Goal: Use online tool/utility: Use online tool/utility

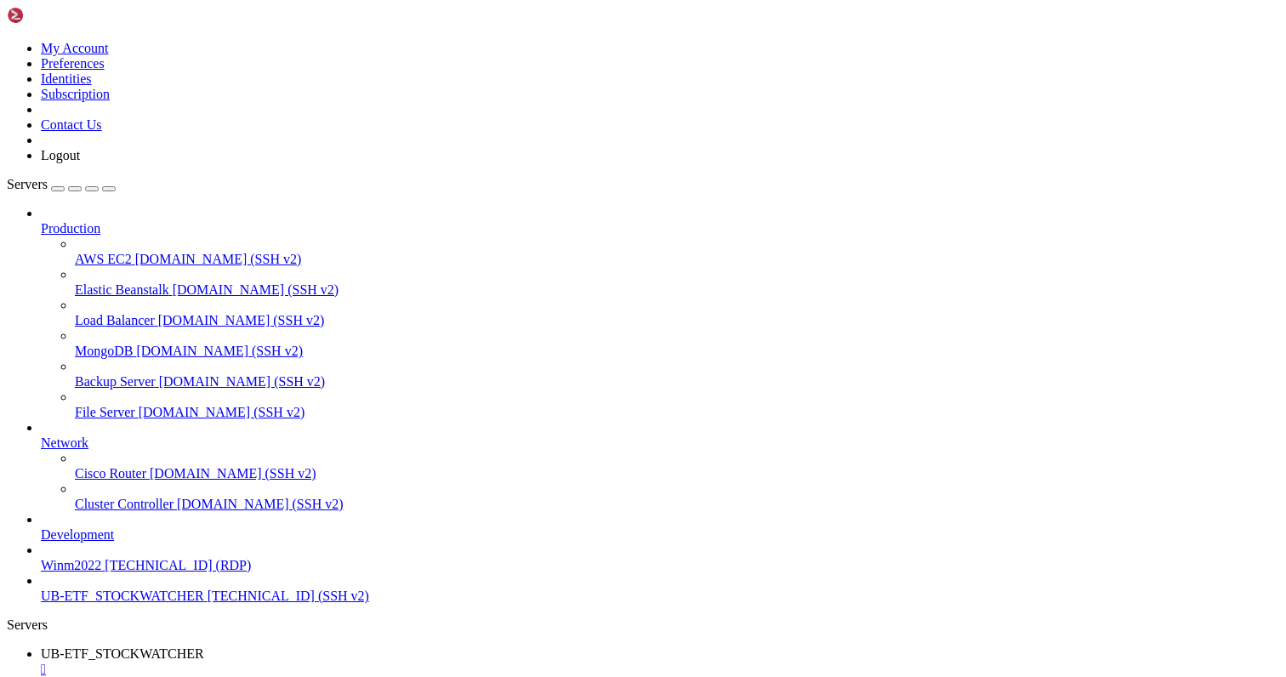
scroll to position [16, 3]
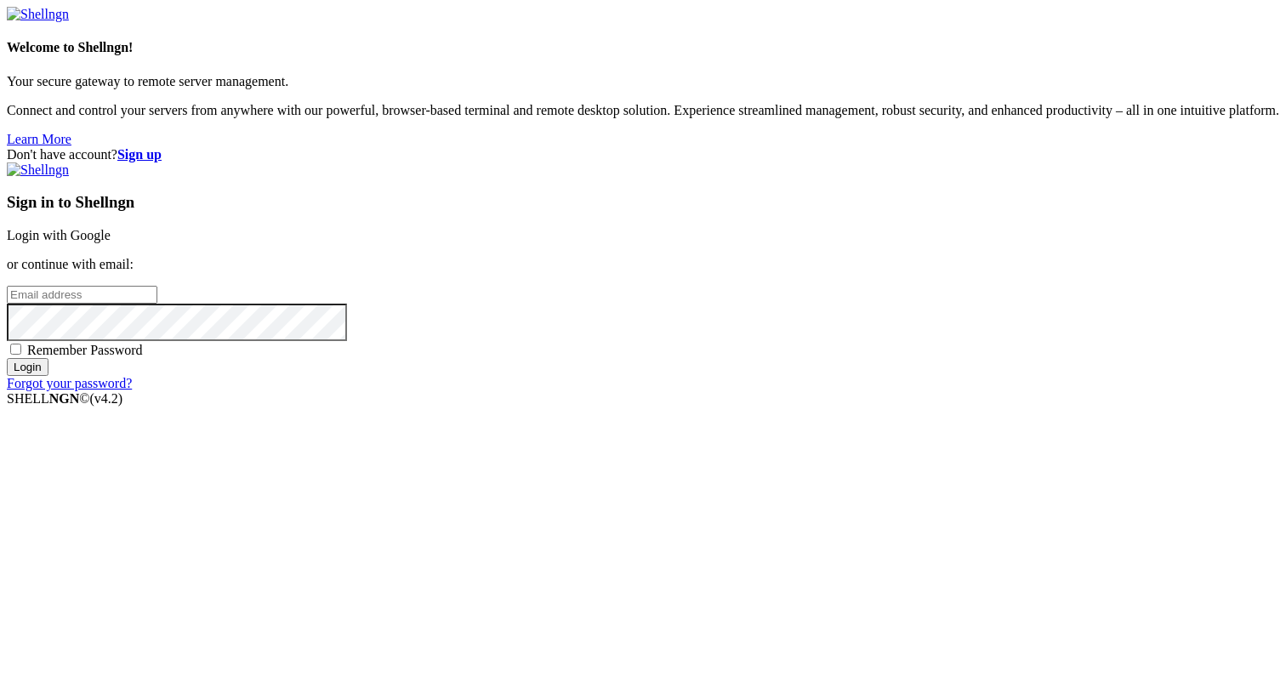
click at [157, 304] on input "email" at bounding box center [82, 295] width 151 height 18
type input "claude.berlouis@gmail.com"
click at [7, 358] on input "Login" at bounding box center [28, 367] width 42 height 18
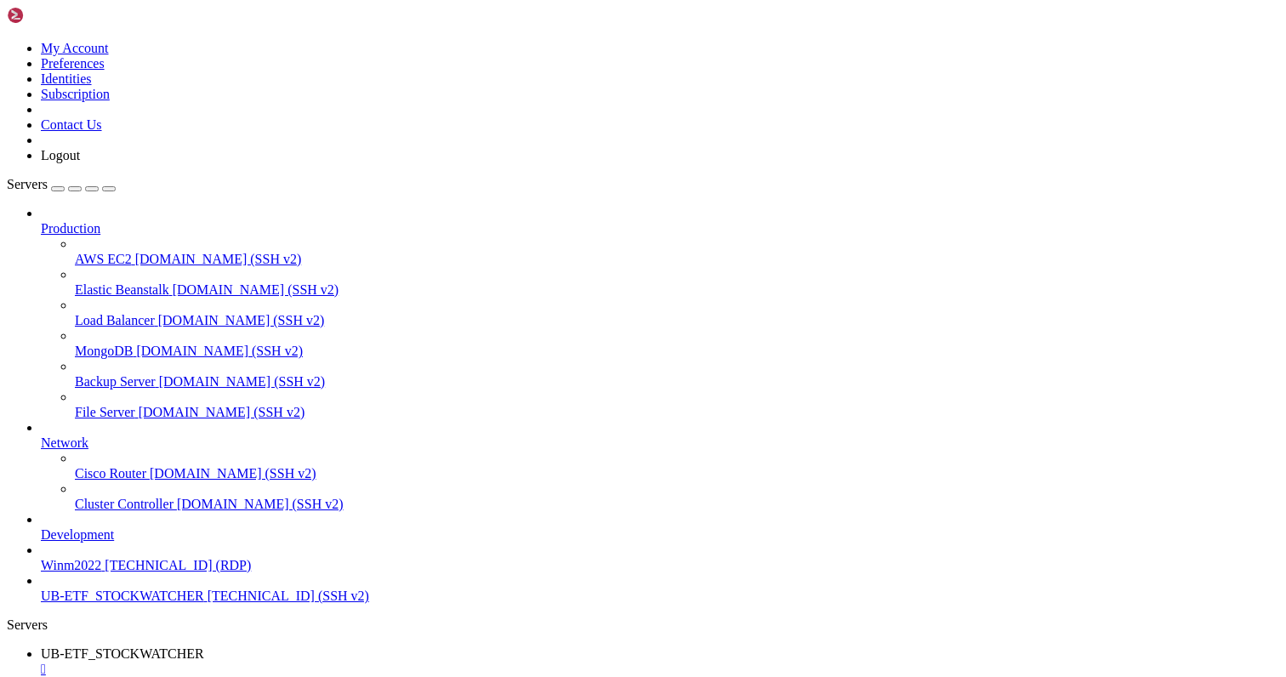
scroll to position [24442, 0]
type input "/home/ubuntu"
click at [204, 646] on span "UB-ETF_STOCKWATCHER" at bounding box center [122, 653] width 163 height 14
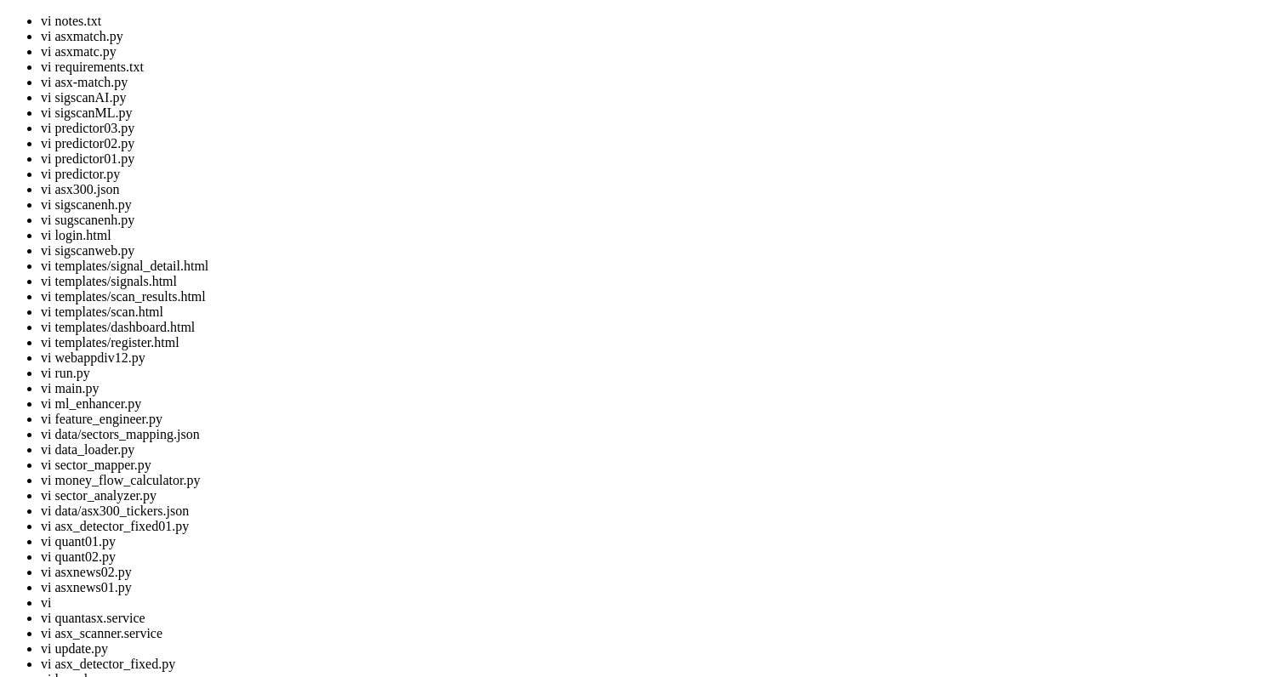
scroll to position [16, 3]
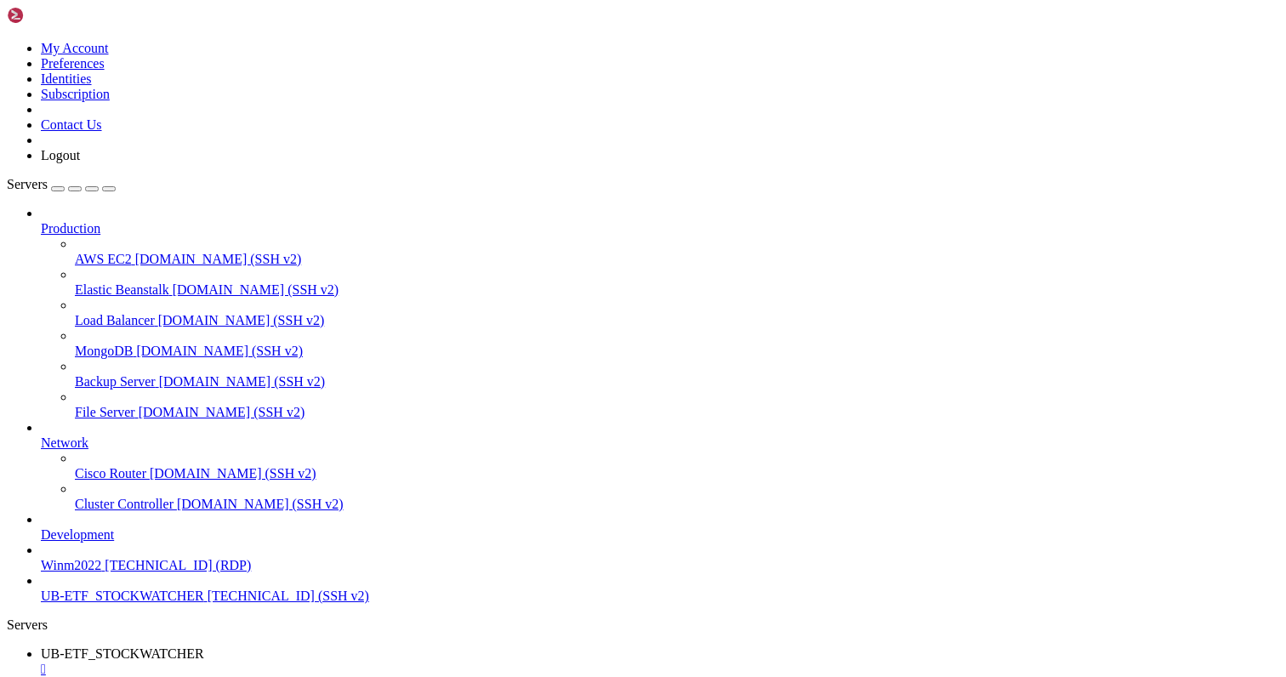
scroll to position [24611, 0]
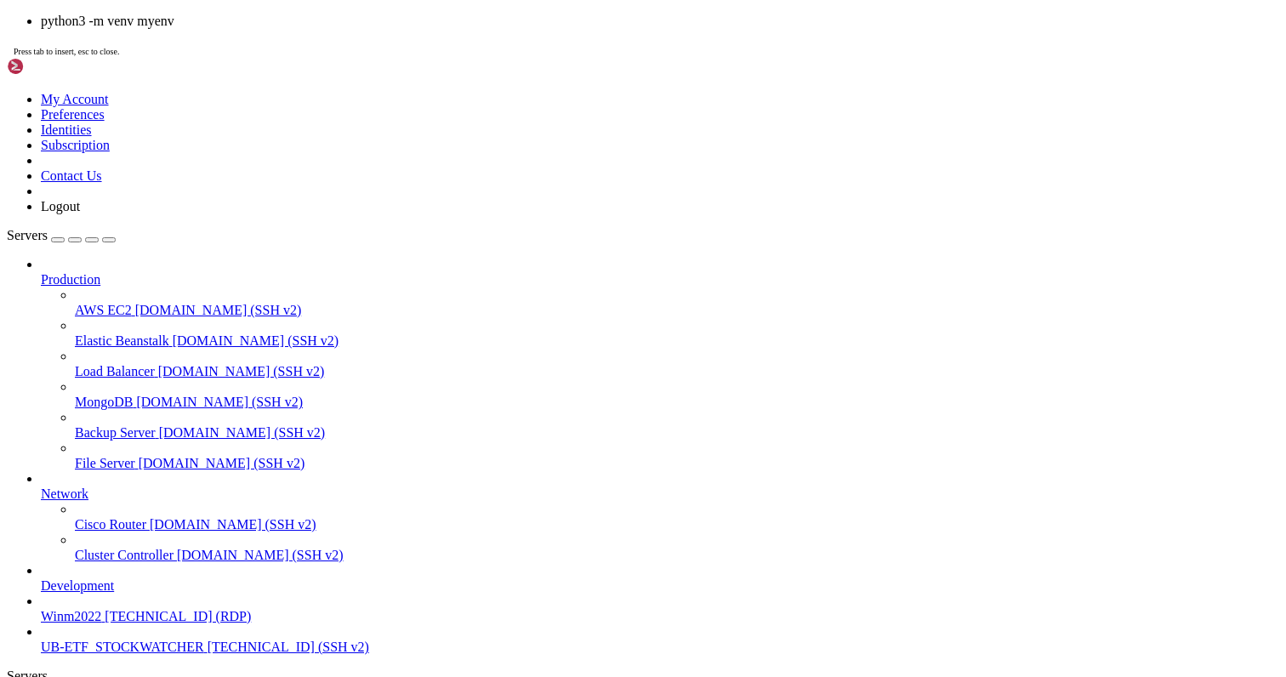
drag, startPoint x: 589, startPoint y: 590, endPoint x: 377, endPoint y: 511, distance: 226.1
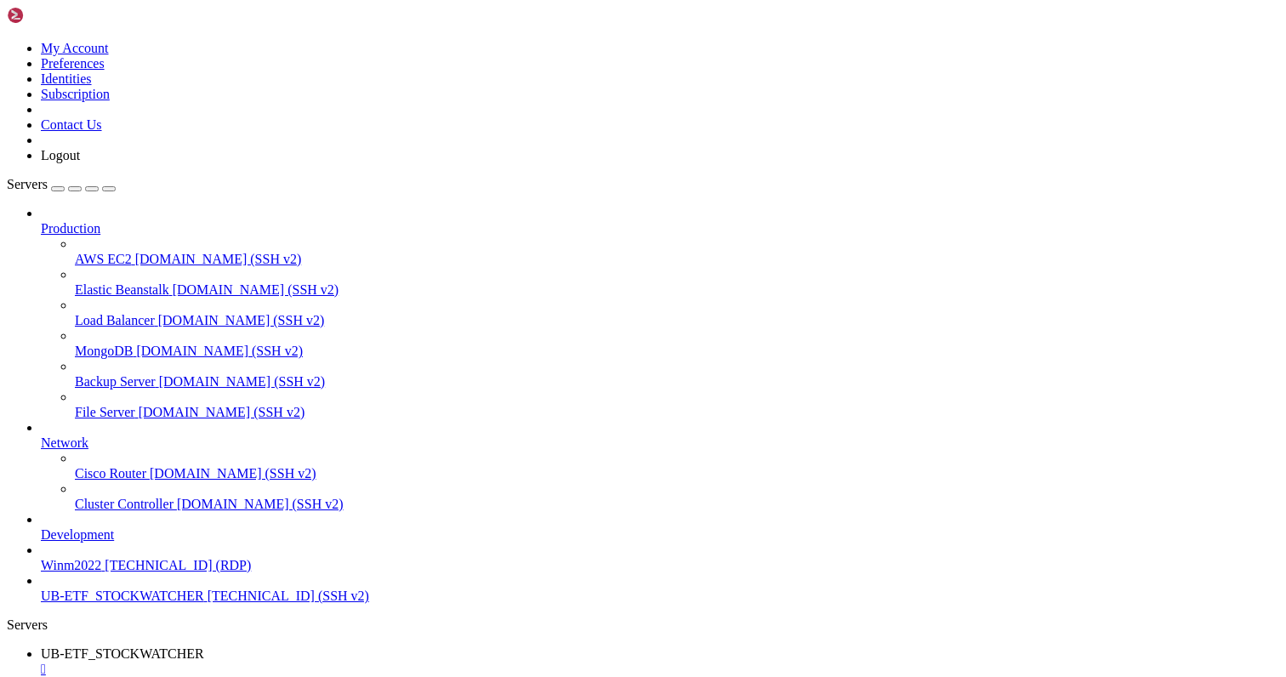
scroll to position [24696, 0]
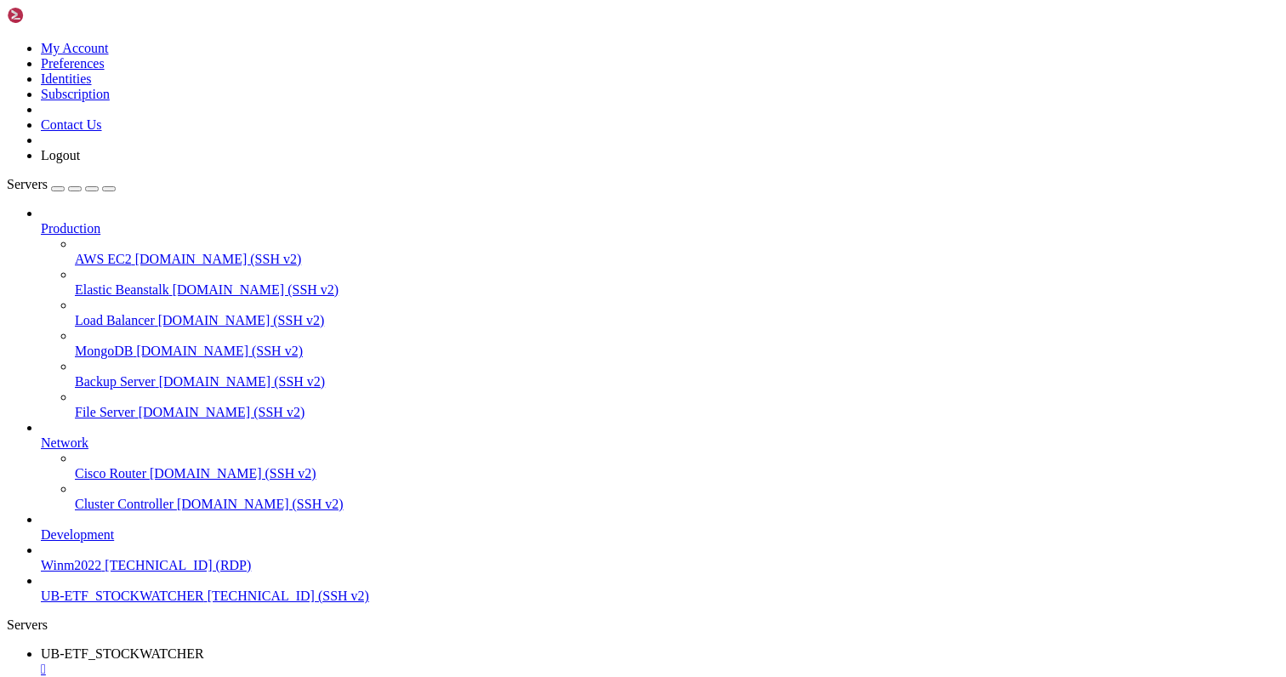
scroll to position [24782, 0]
click at [204, 676] on span "UB-ETF_STOCKWATCHER" at bounding box center [122, 684] width 163 height 14
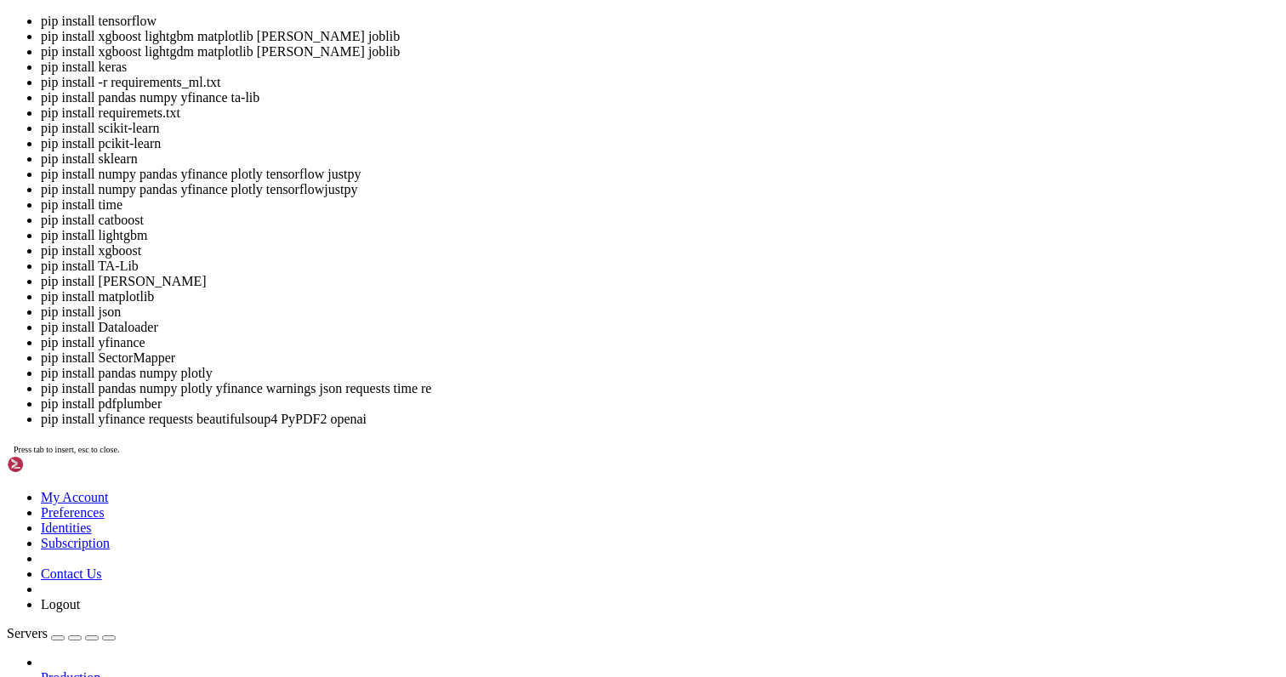
drag, startPoint x: 238, startPoint y: 1920, endPoint x: 363, endPoint y: 1923, distance: 125.0
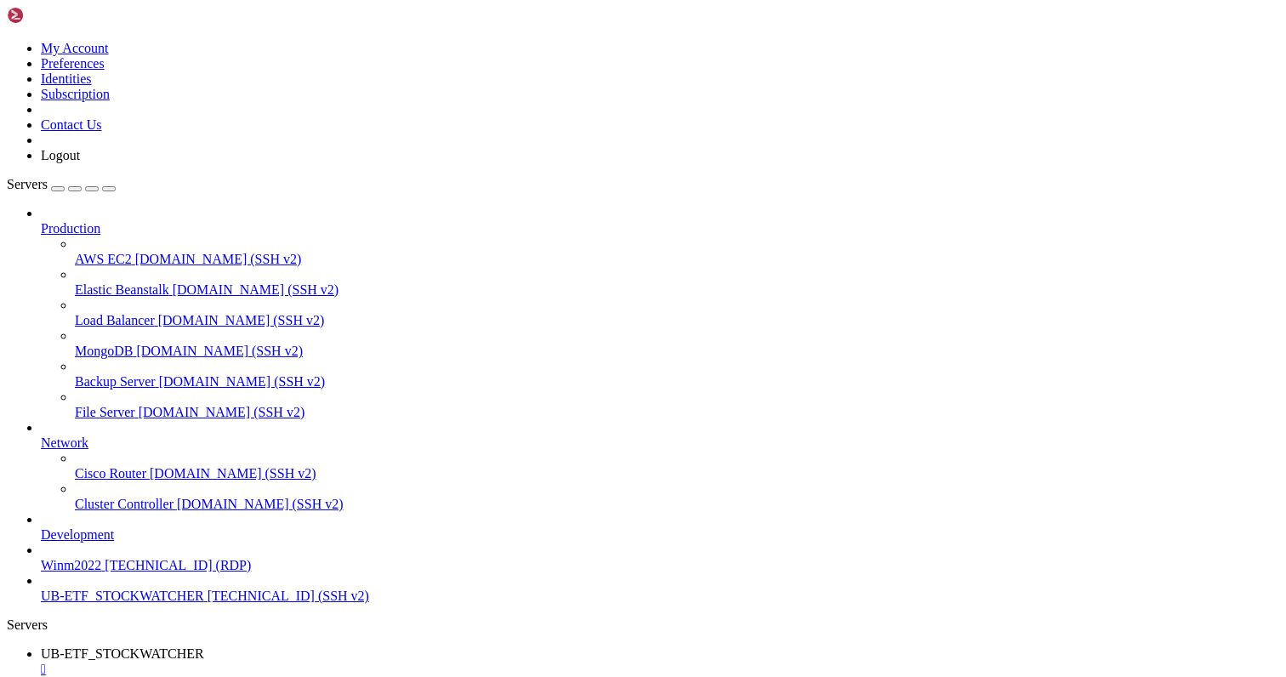
scroll to position [28643, 0]
drag, startPoint x: 398, startPoint y: 1443, endPoint x: 26, endPoint y: 1414, distance: 373.6
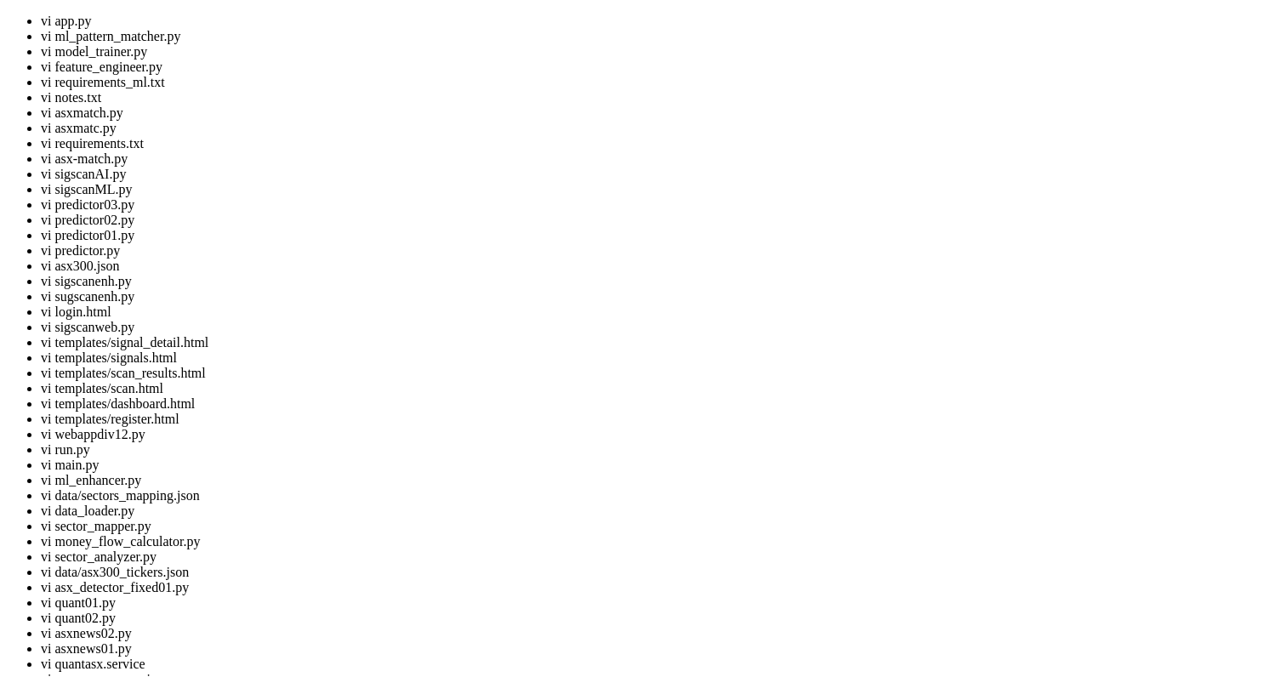
scroll to position [16, 3]
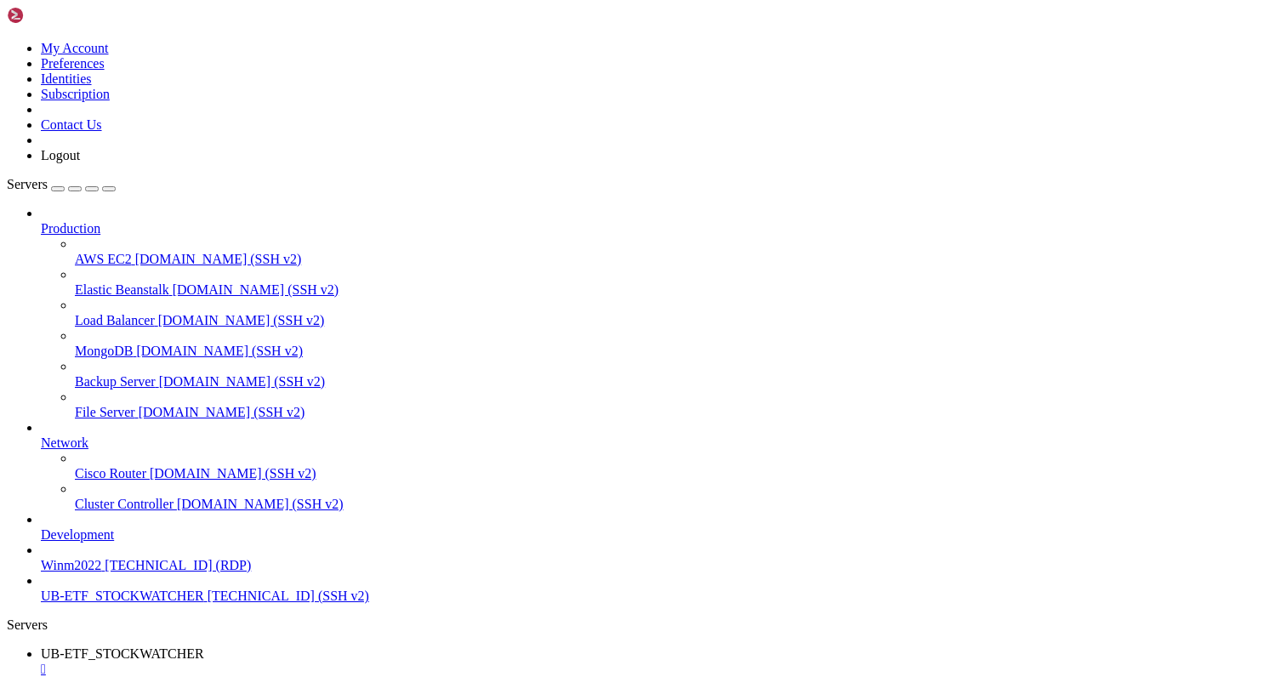
drag, startPoint x: 367, startPoint y: 1327, endPoint x: 30, endPoint y: 1300, distance: 337.9
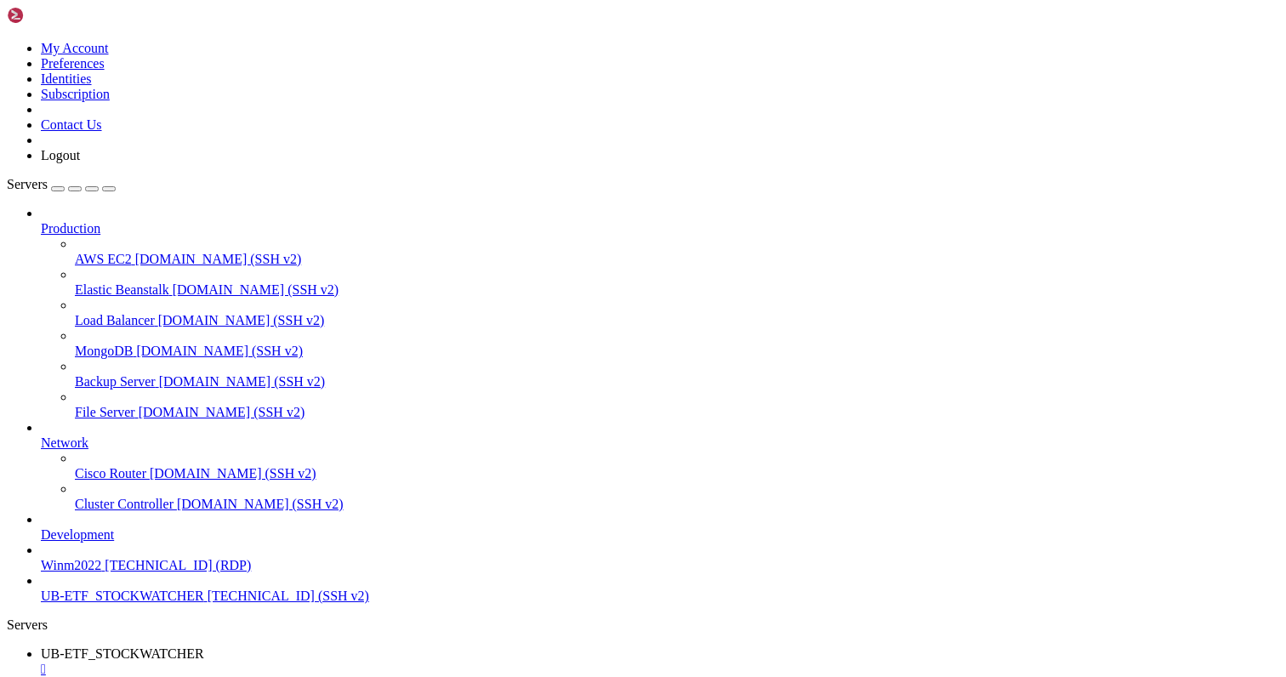
drag, startPoint x: 381, startPoint y: 1427, endPoint x: 15, endPoint y: 1230, distance: 415.5
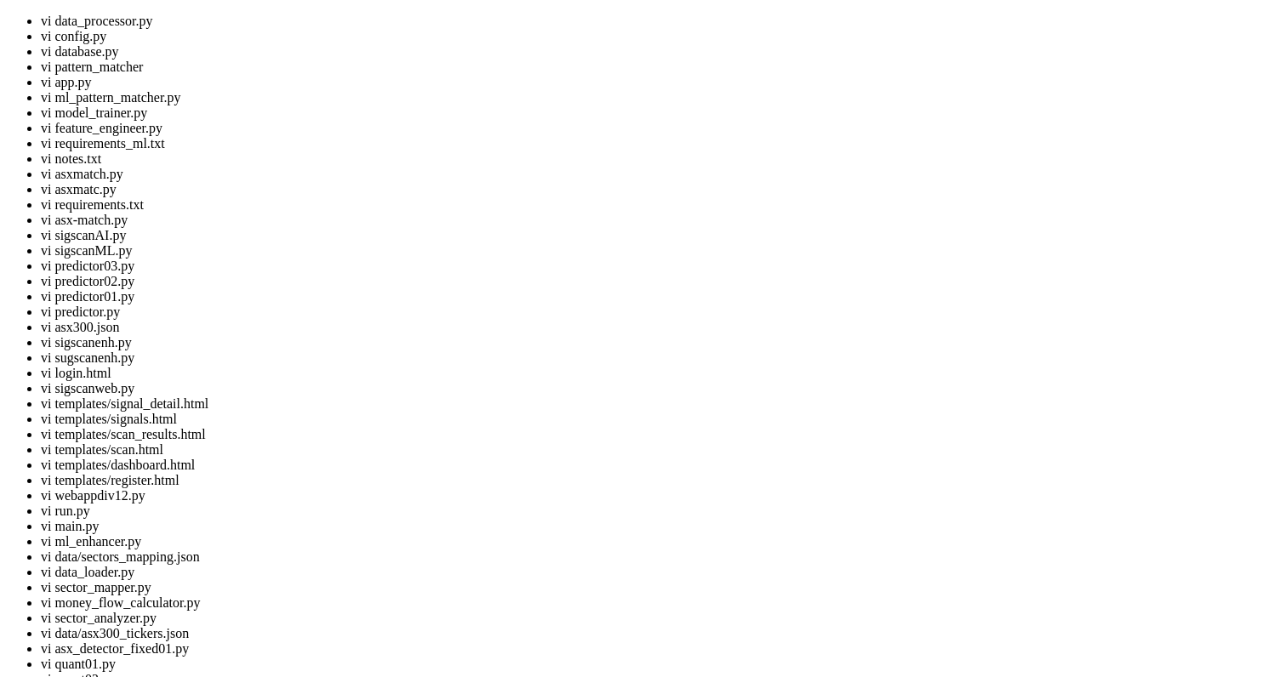
scroll to position [113, 0]
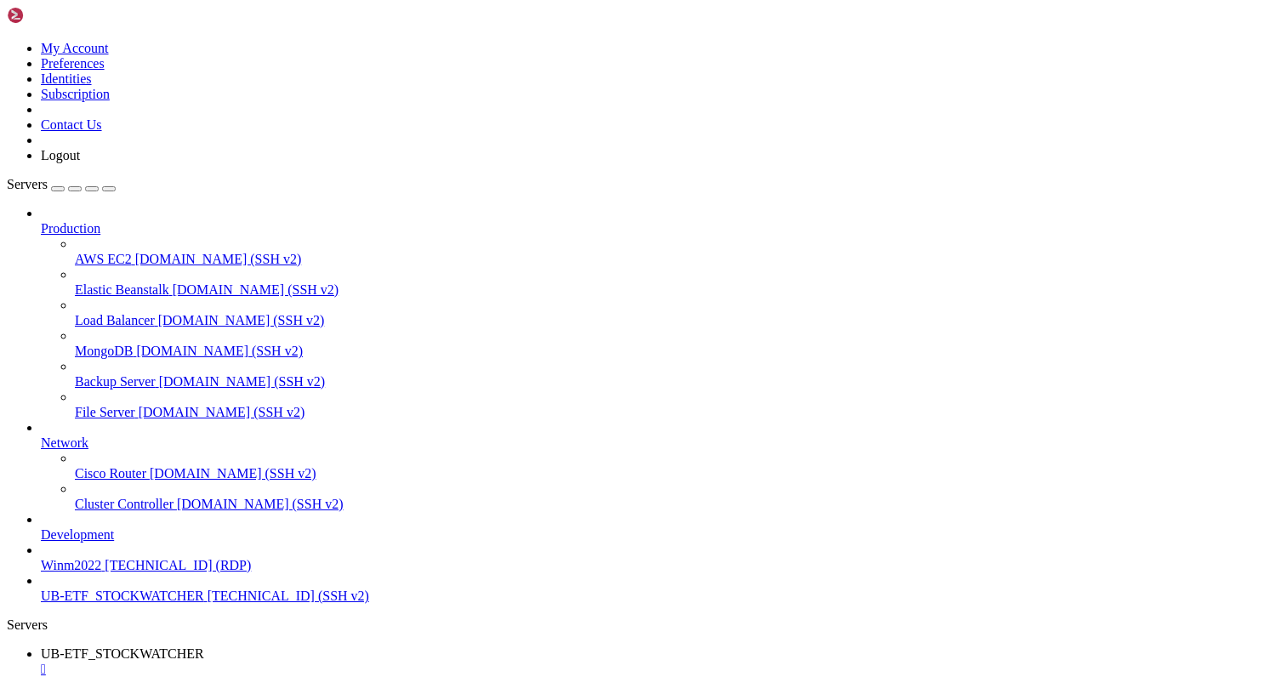
drag, startPoint x: 269, startPoint y: 1044, endPoint x: 6, endPoint y: 964, distance: 274.7
drag, startPoint x: 320, startPoint y: 1483, endPoint x: 14, endPoint y: 1219, distance: 404.6
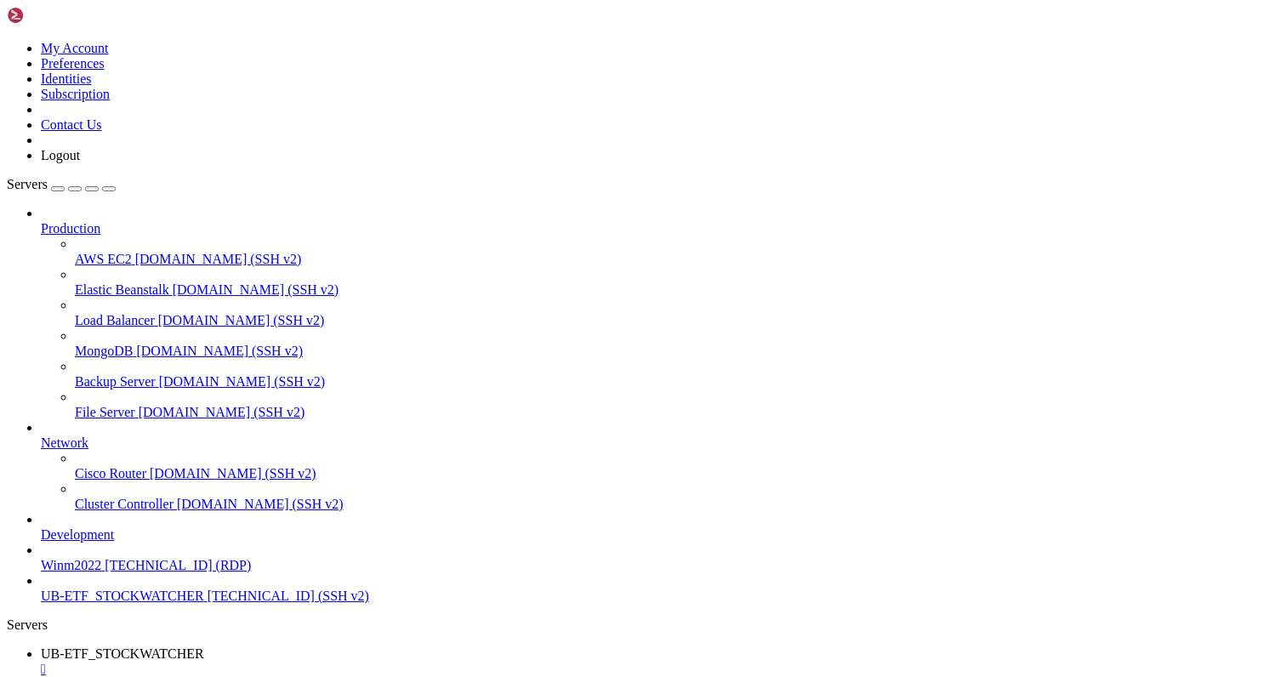
scroll to position [297, 0]
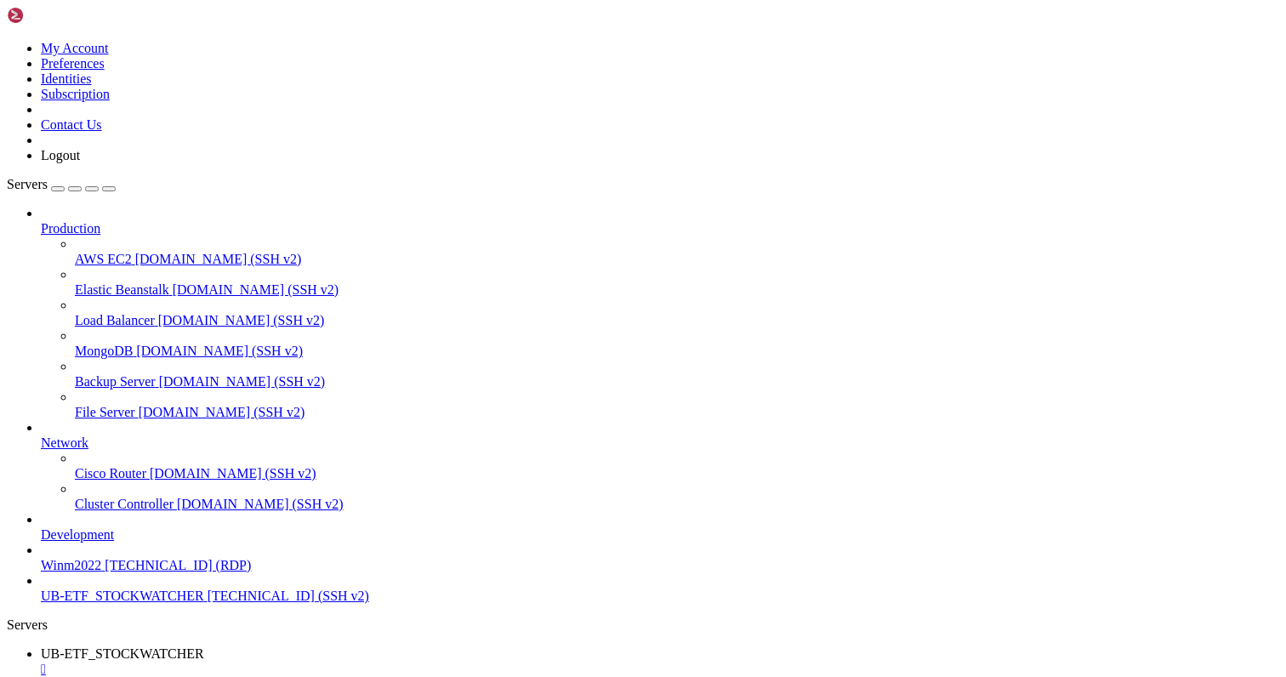
drag, startPoint x: 307, startPoint y: 1304, endPoint x: 329, endPoint y: 1382, distance: 81.3
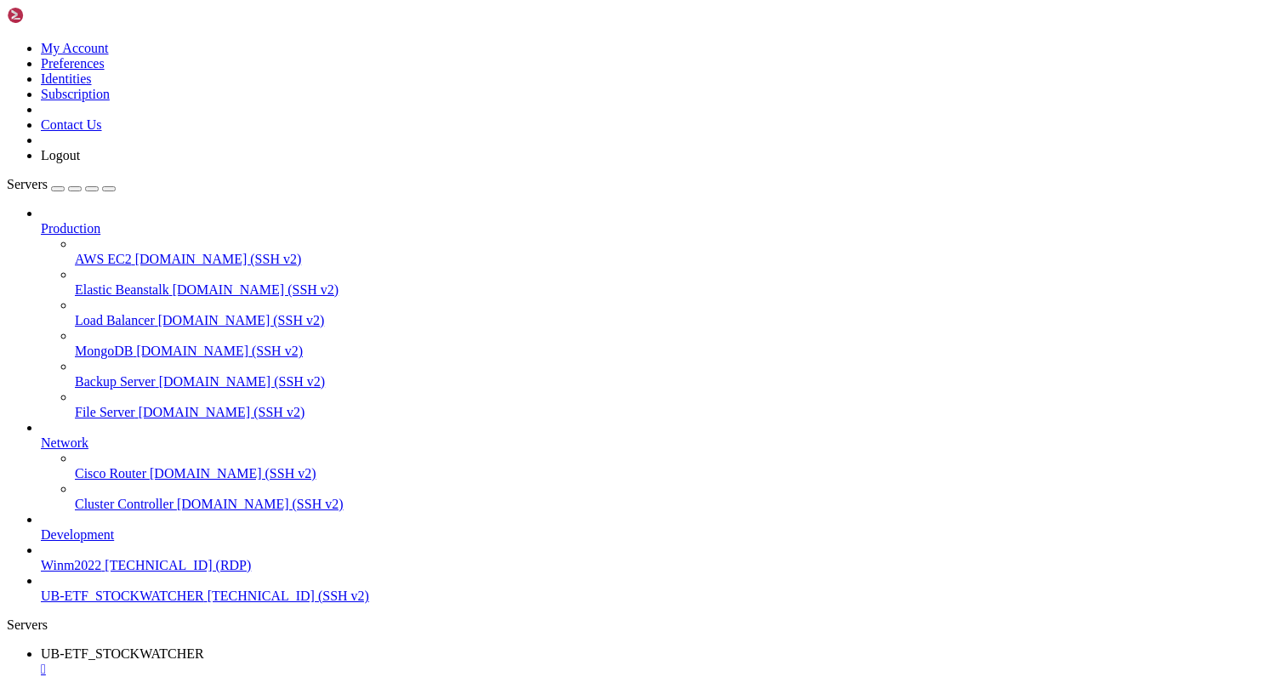
drag, startPoint x: 310, startPoint y: 1420, endPoint x: 343, endPoint y: 1492, distance: 78.4
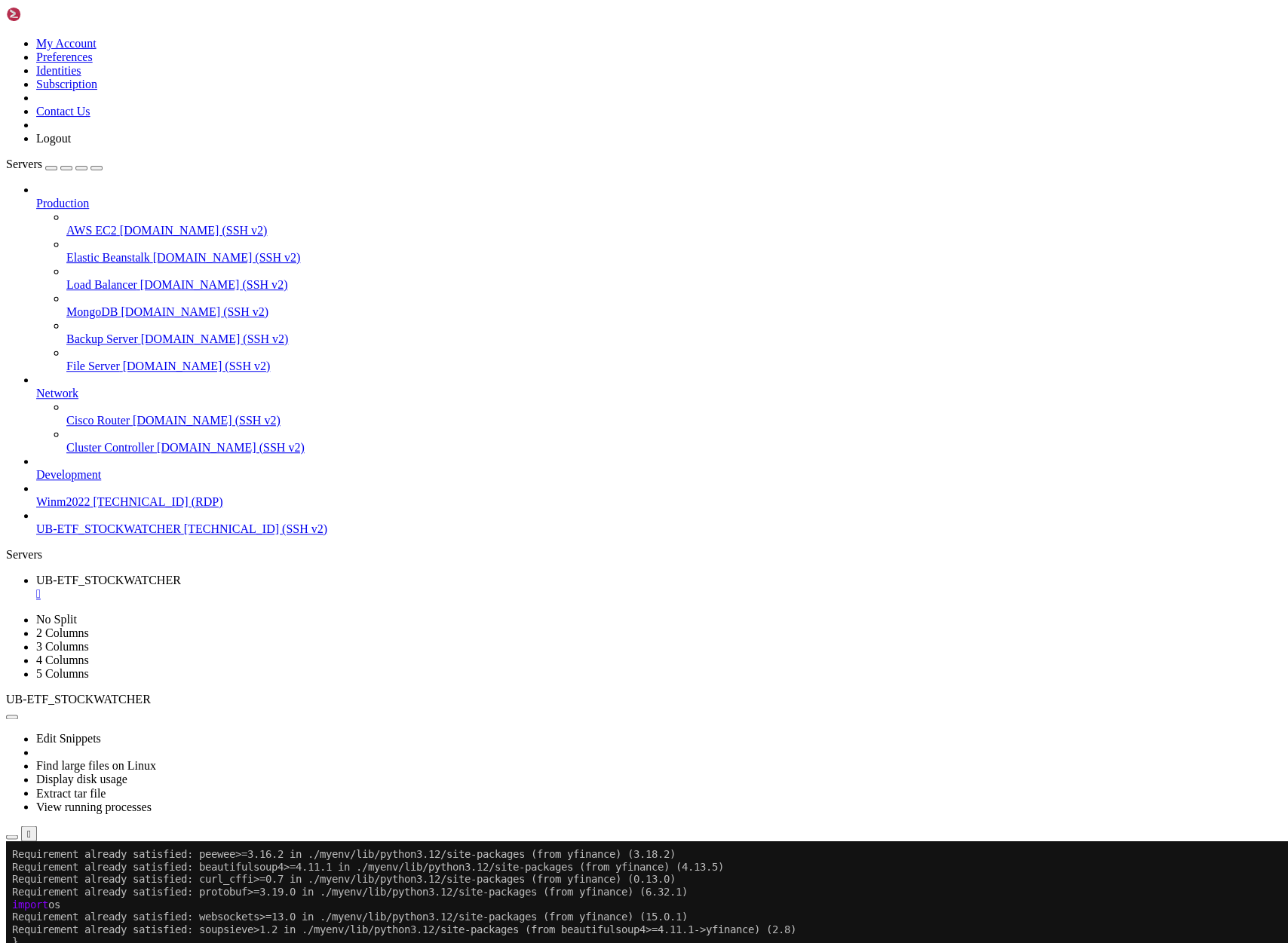
scroll to position [188, 0]
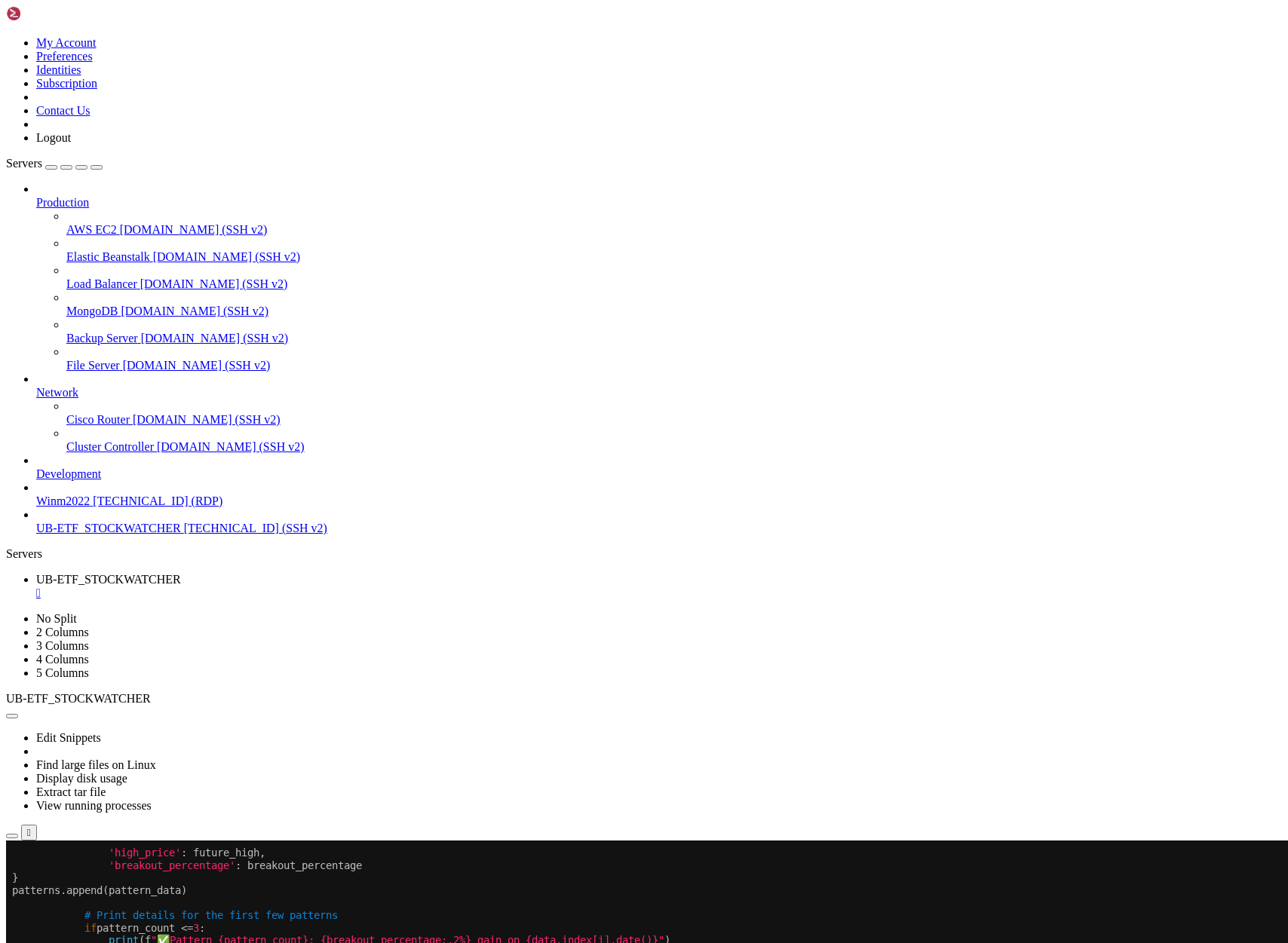
scroll to position [214, 0]
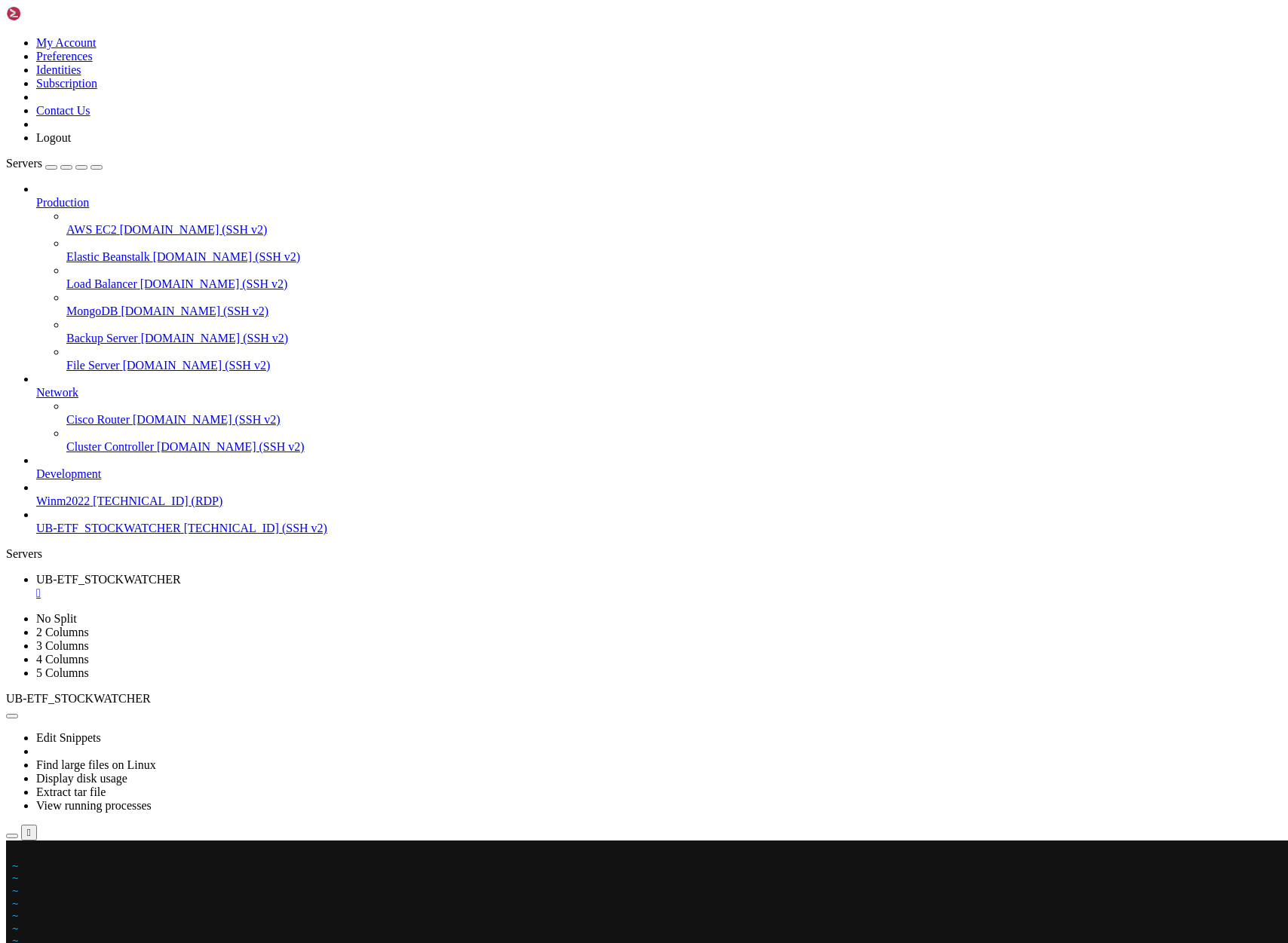
click at [17, 854] on x-row at bounding box center [555, 853] width 1085 height 12
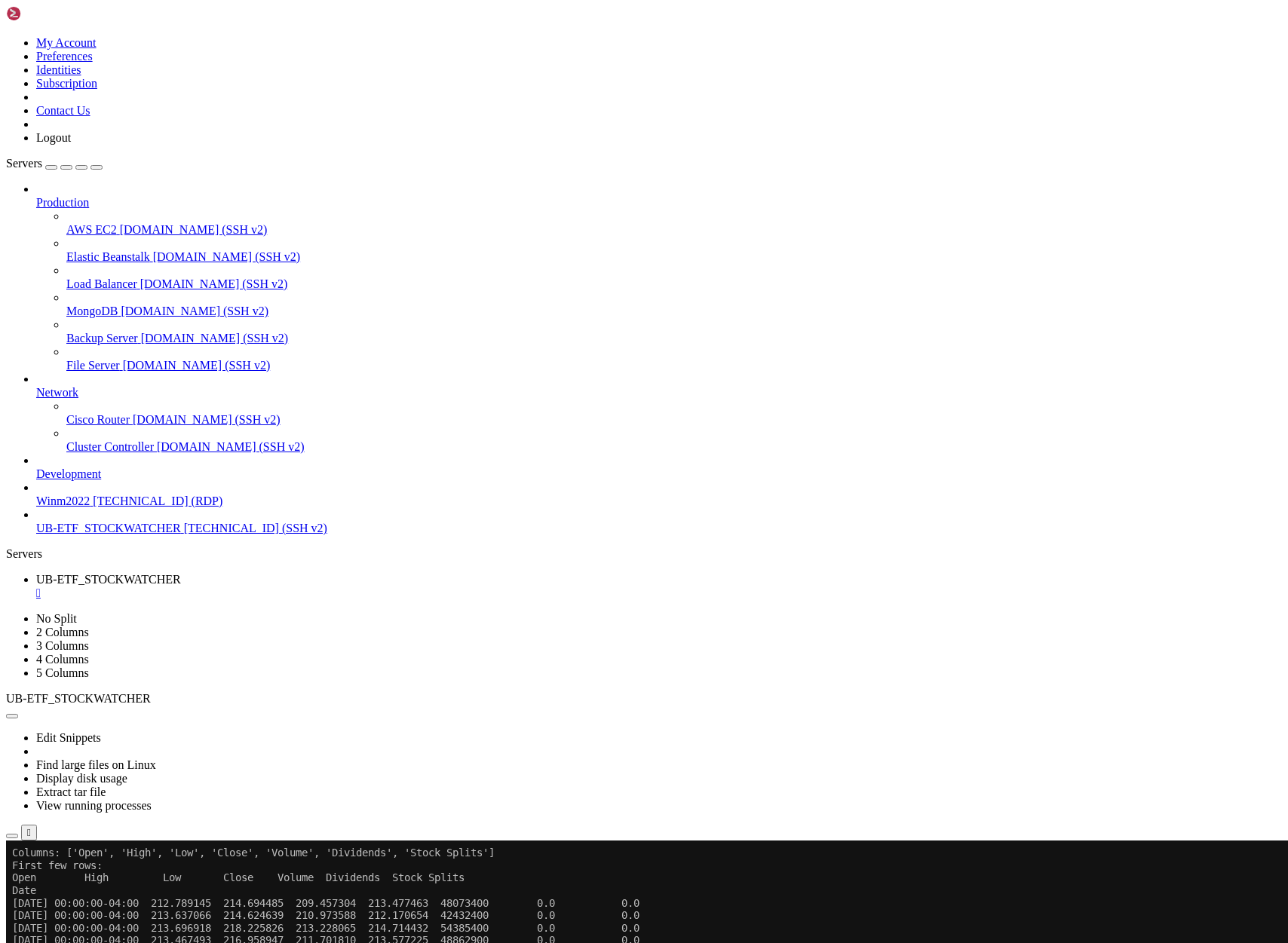
scroll to position [225, 0]
drag, startPoint x: 397, startPoint y: 1433, endPoint x: 18, endPoint y: 1415, distance: 379.4
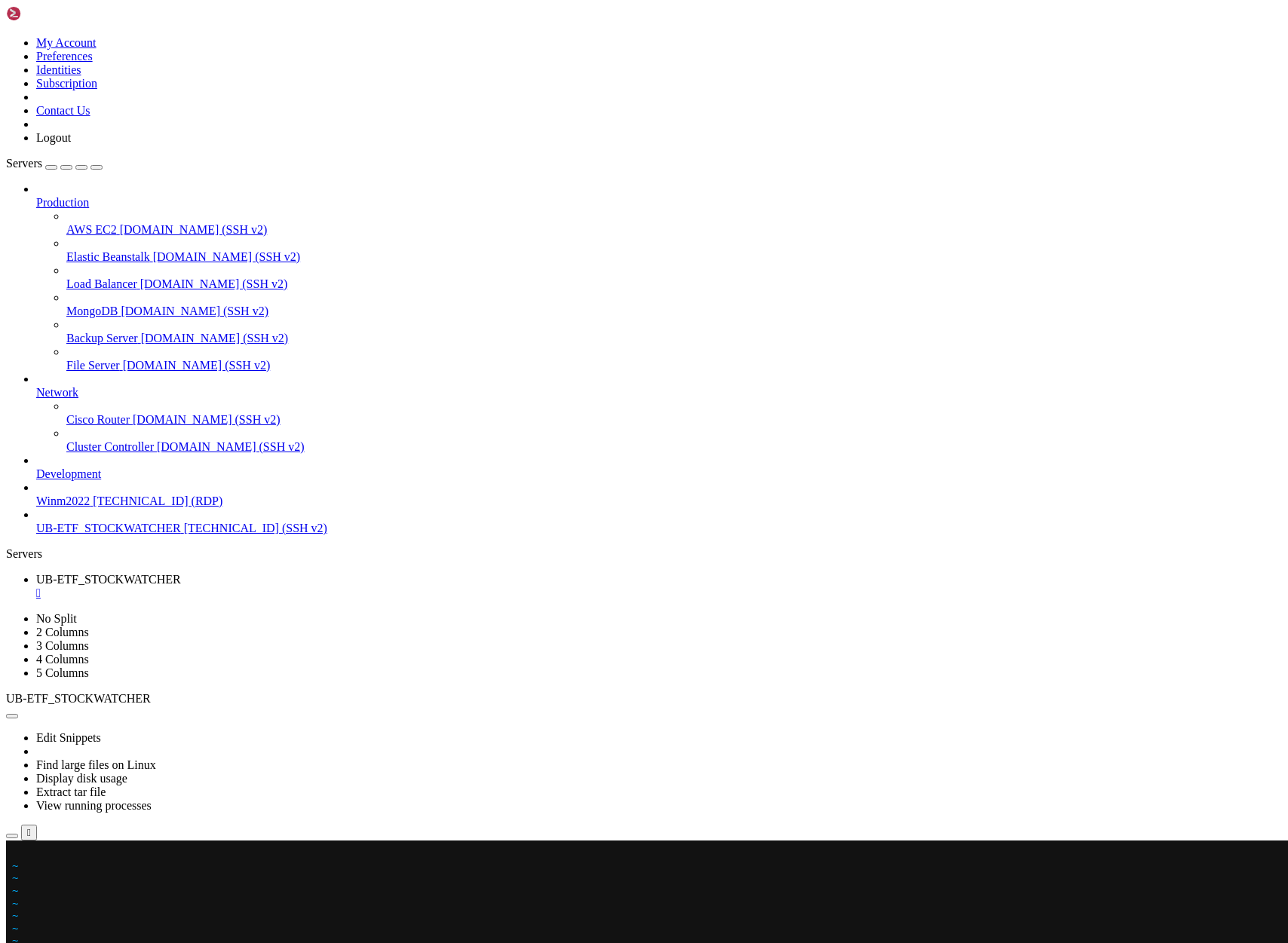
click at [17, 854] on x-row at bounding box center [555, 853] width 1085 height 12
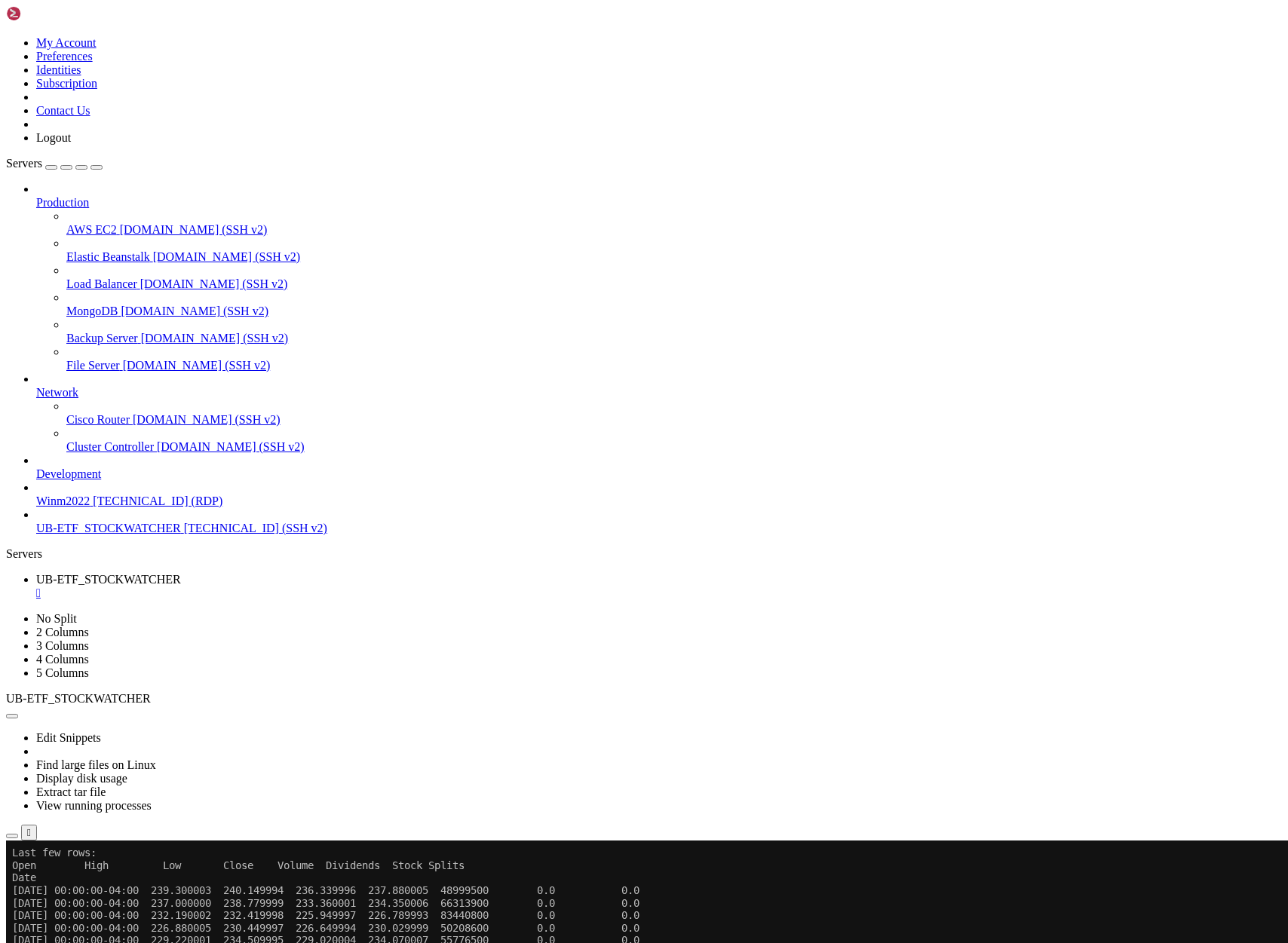
scroll to position [389, 0]
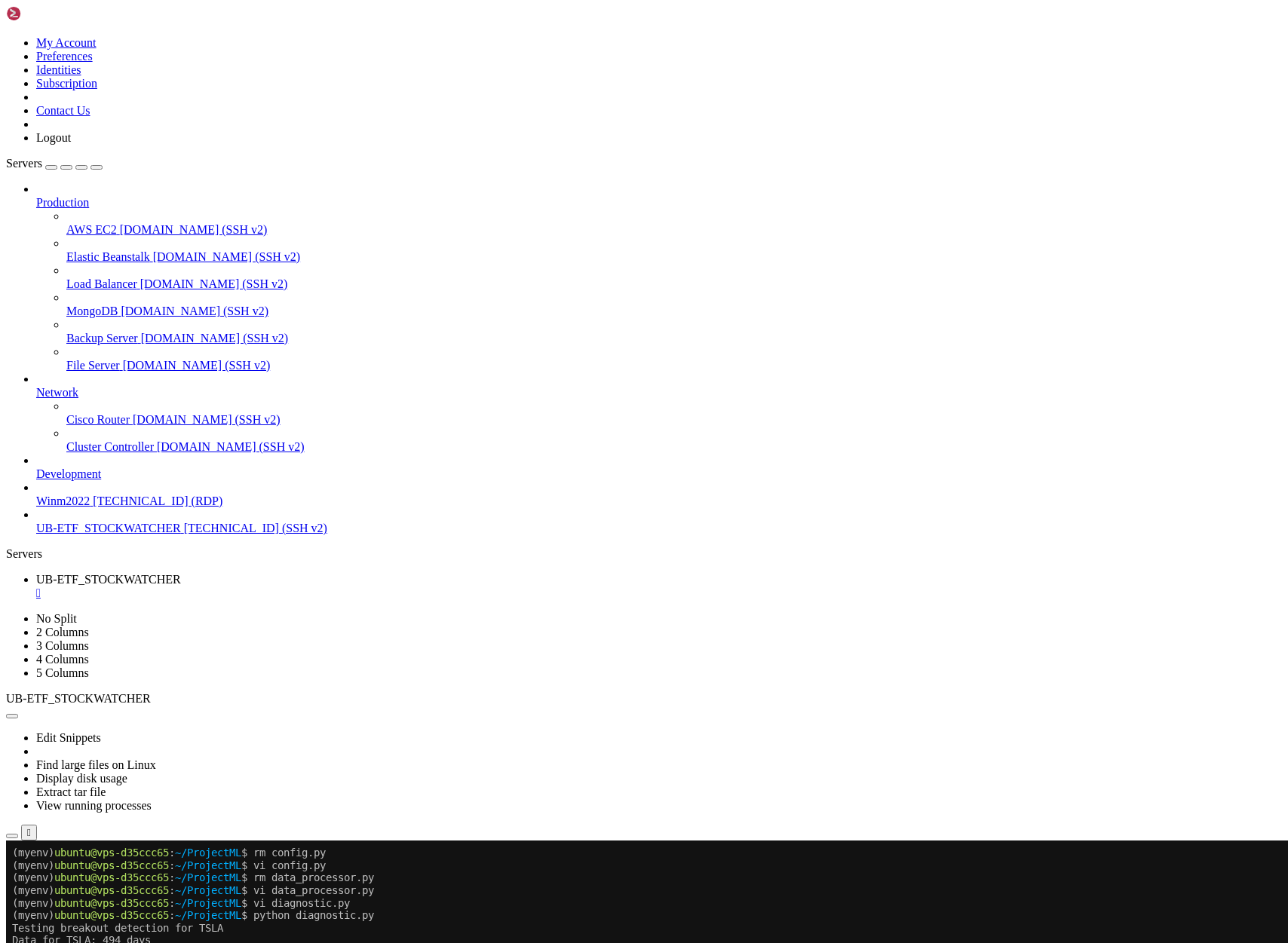
scroll to position [502, 0]
drag, startPoint x: 274, startPoint y: 1581, endPoint x: 693, endPoint y: 1669, distance: 428.1
drag, startPoint x: 275, startPoint y: 966, endPoint x: 397, endPoint y: 970, distance: 122.1
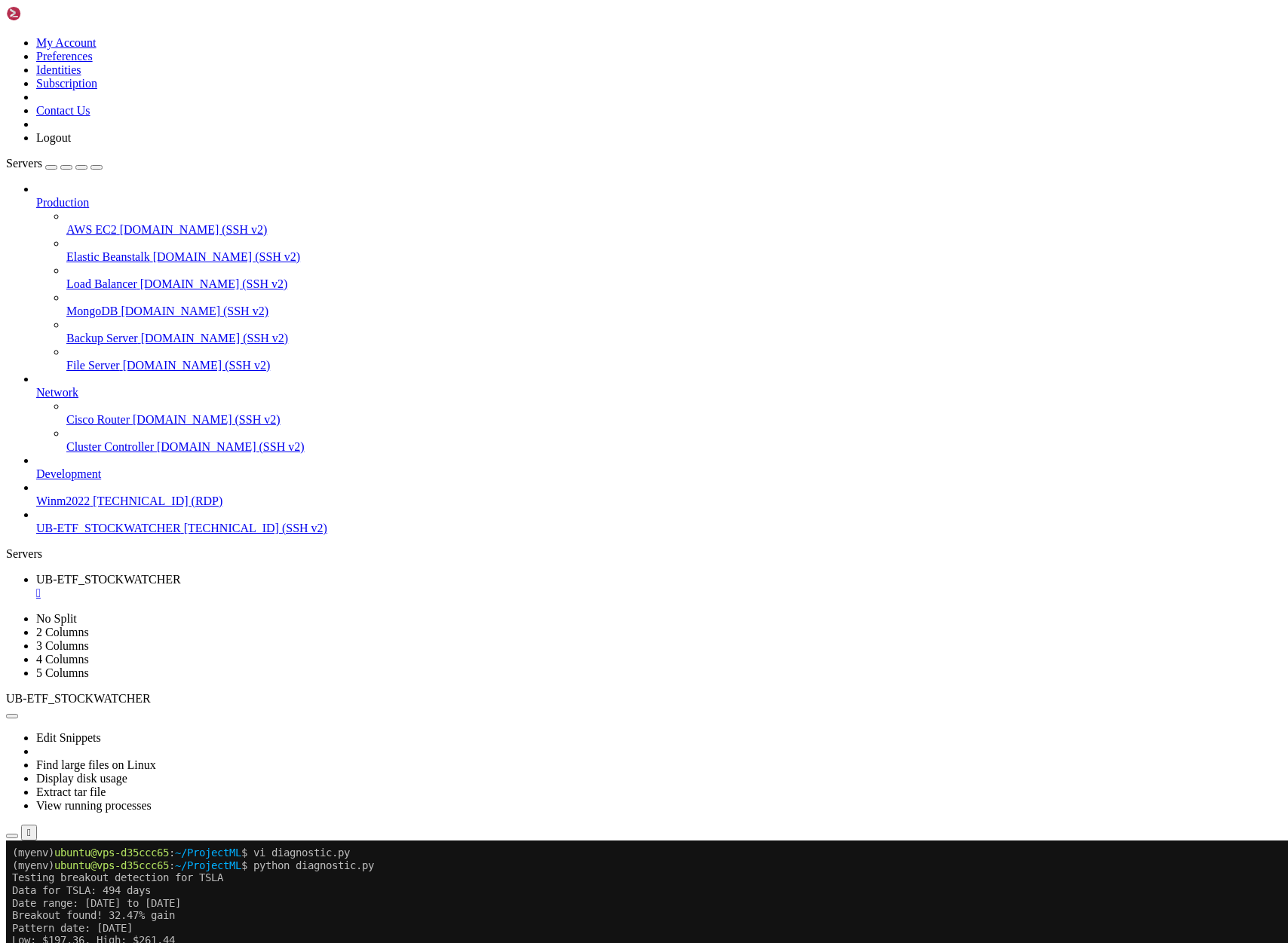
scroll to position [589, 0]
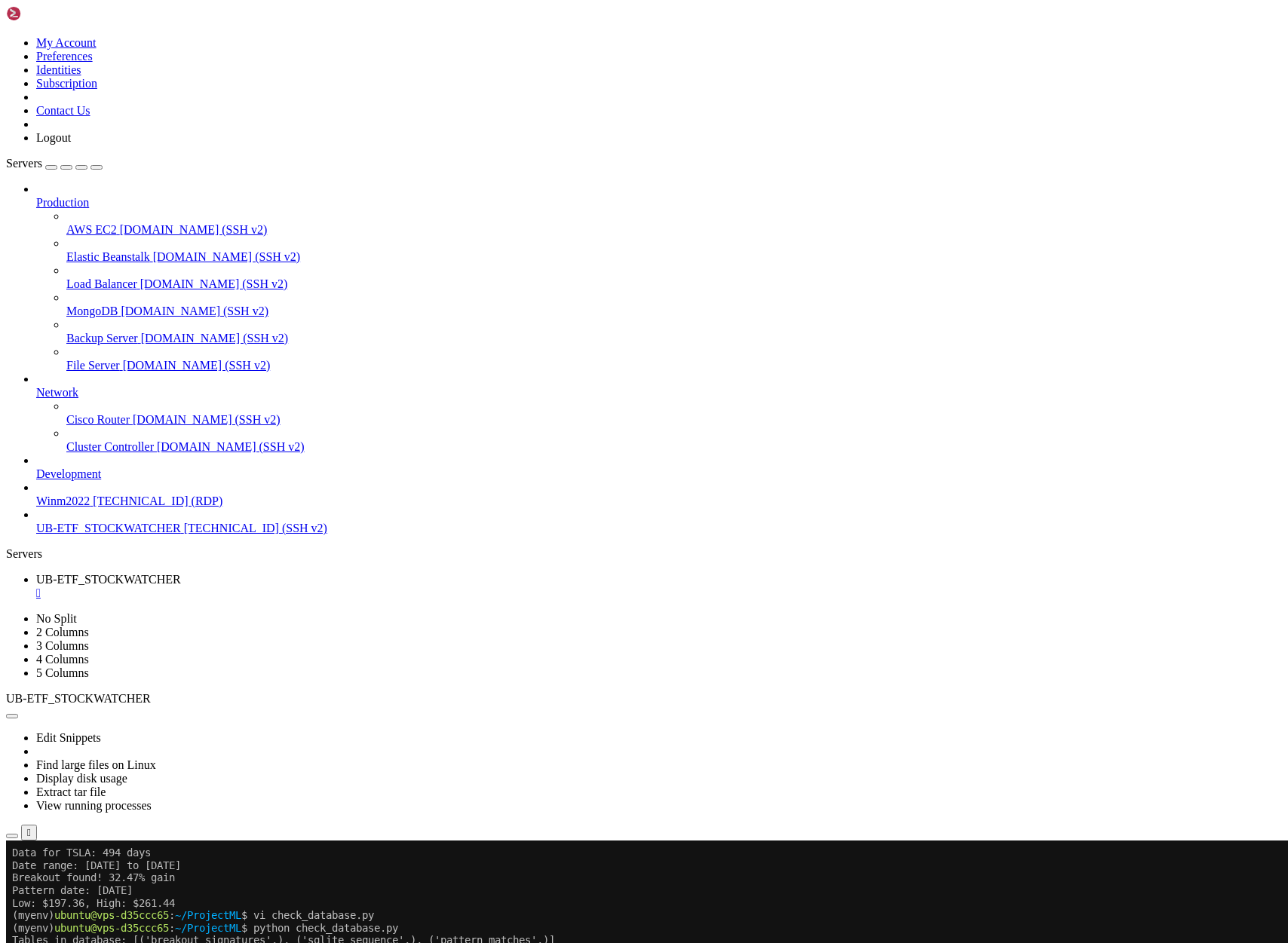
drag, startPoint x: 274, startPoint y: 1594, endPoint x: 312, endPoint y: 1669, distance: 84.1
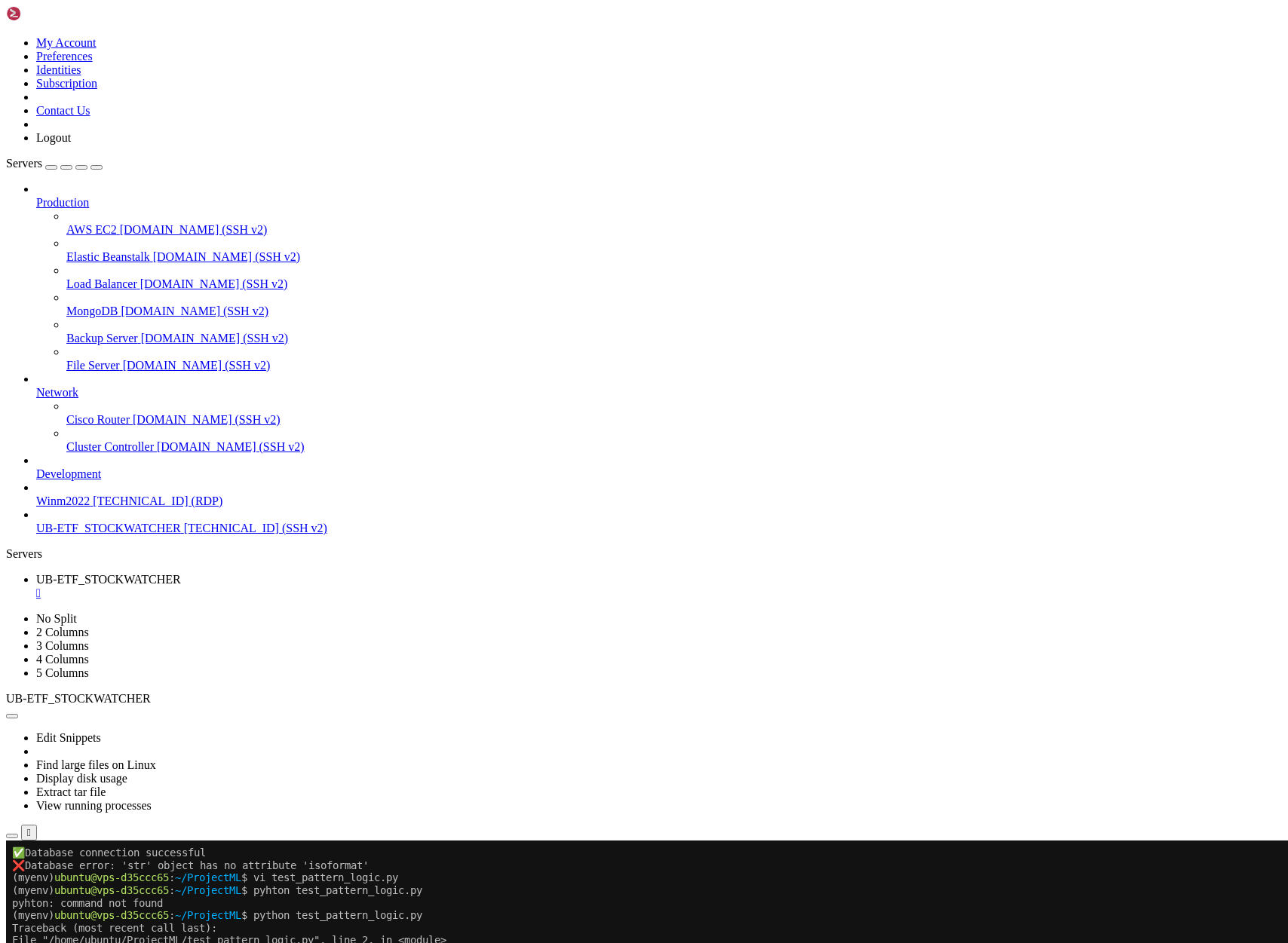
scroll to position [865, 0]
drag, startPoint x: 215, startPoint y: 1665, endPoint x: 275, endPoint y: 1530, distance: 147.7
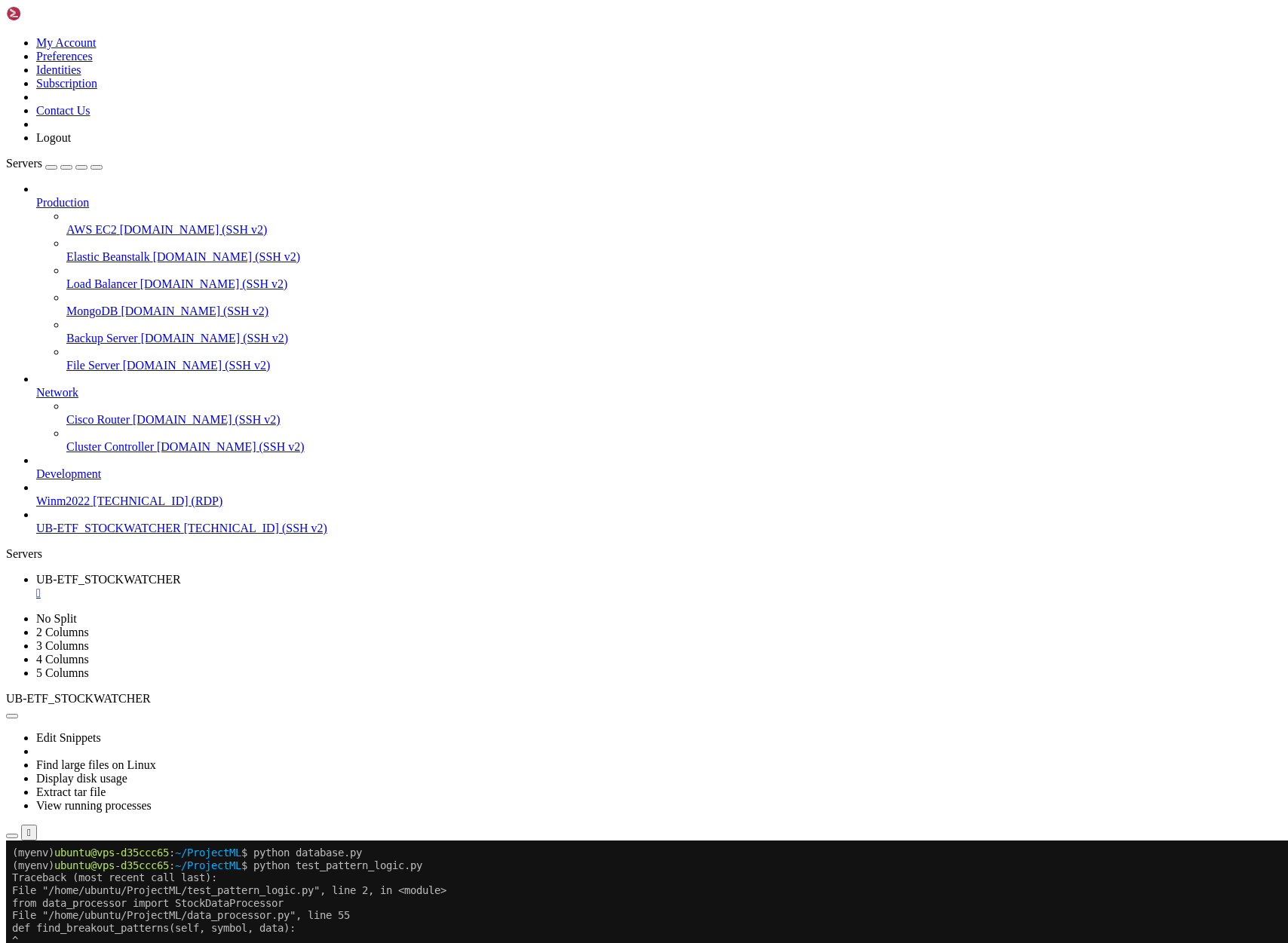
scroll to position [1278, 0]
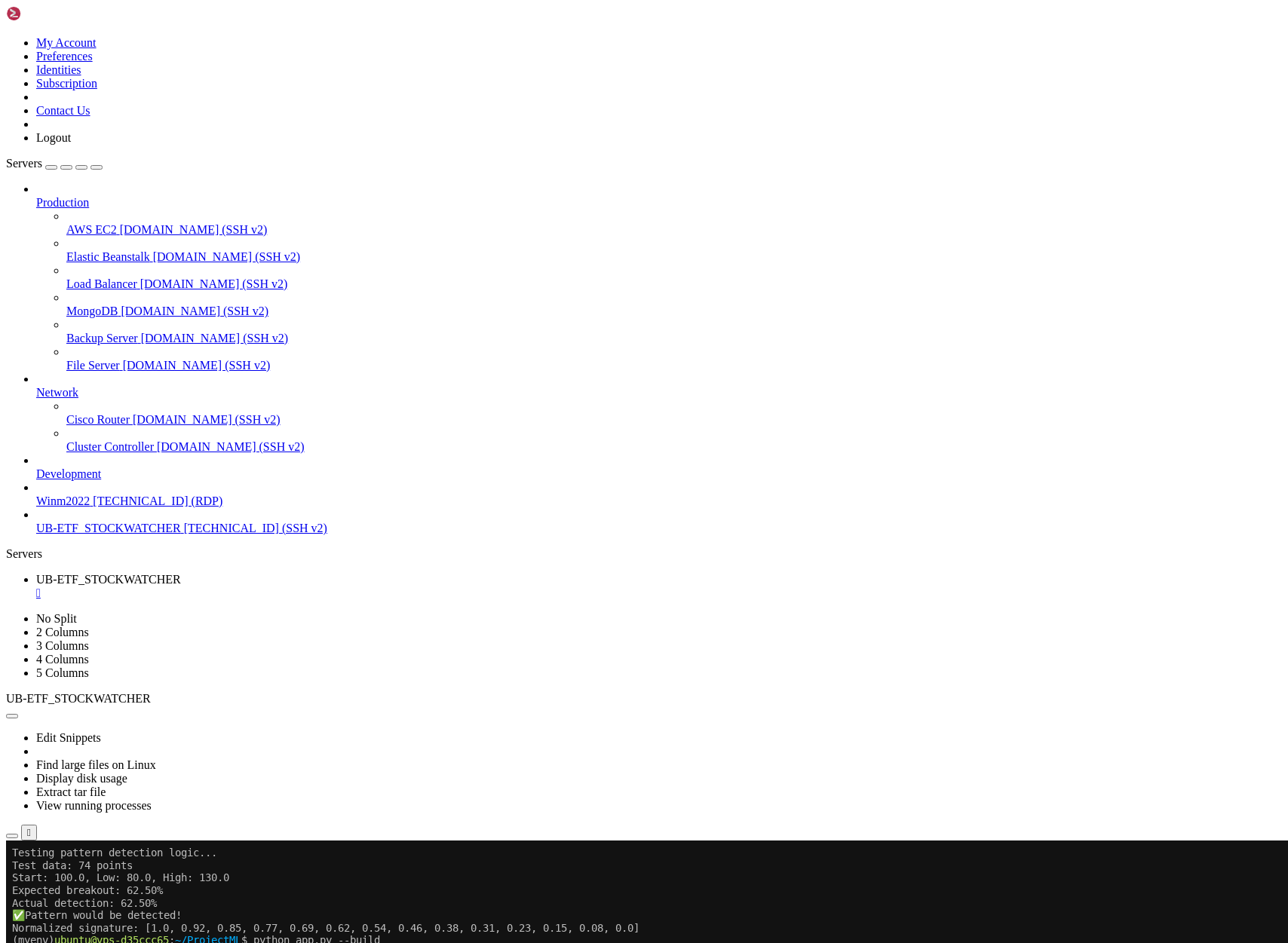
drag, startPoint x: 209, startPoint y: 1666, endPoint x: 271, endPoint y: 1294, distance: 377.1
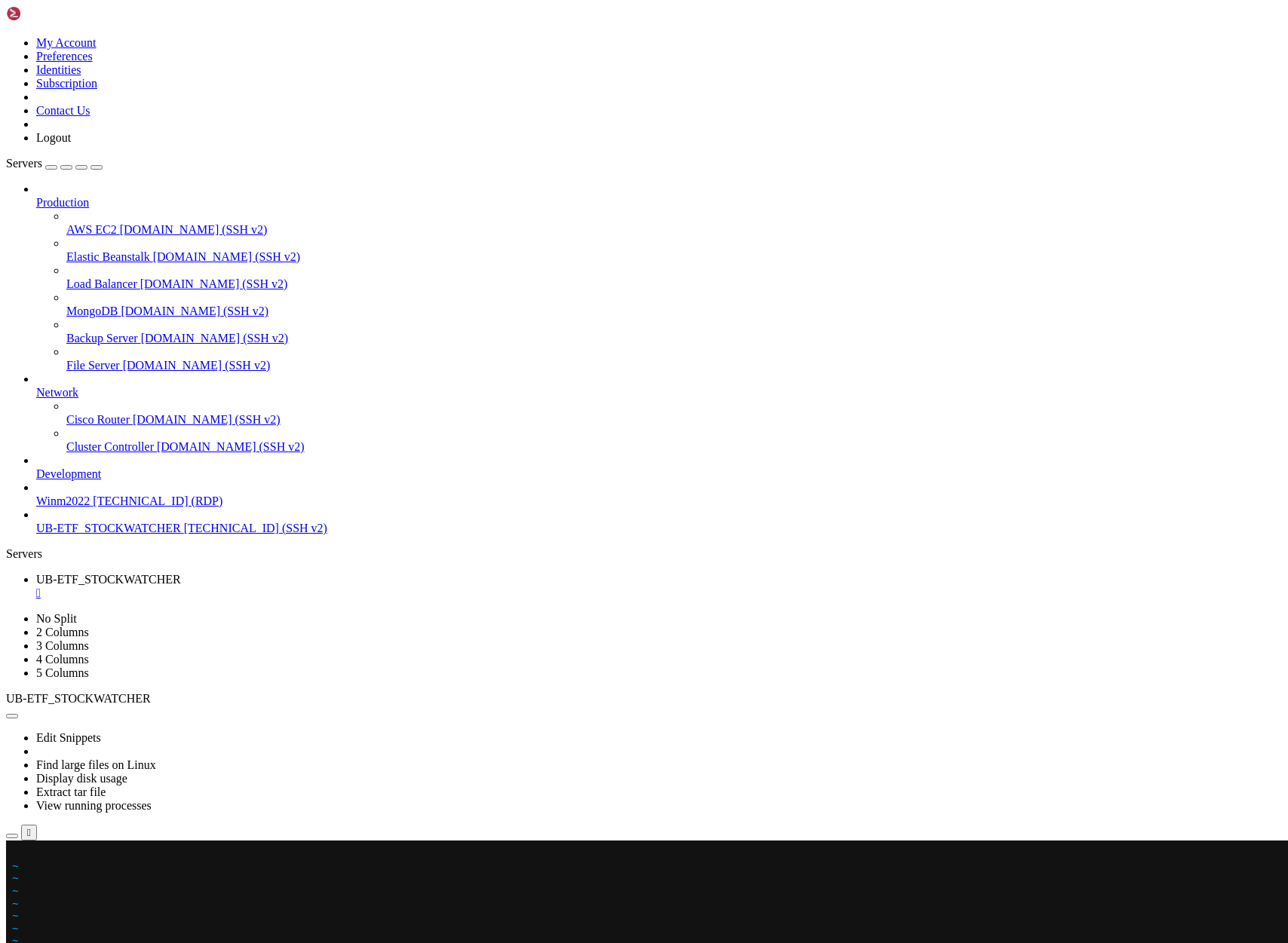
scroll to position [1291, 0]
click at [24, 851] on x-row at bounding box center [555, 853] width 1085 height 12
drag, startPoint x: 275, startPoint y: 940, endPoint x: 273, endPoint y: 1670, distance: 730.0
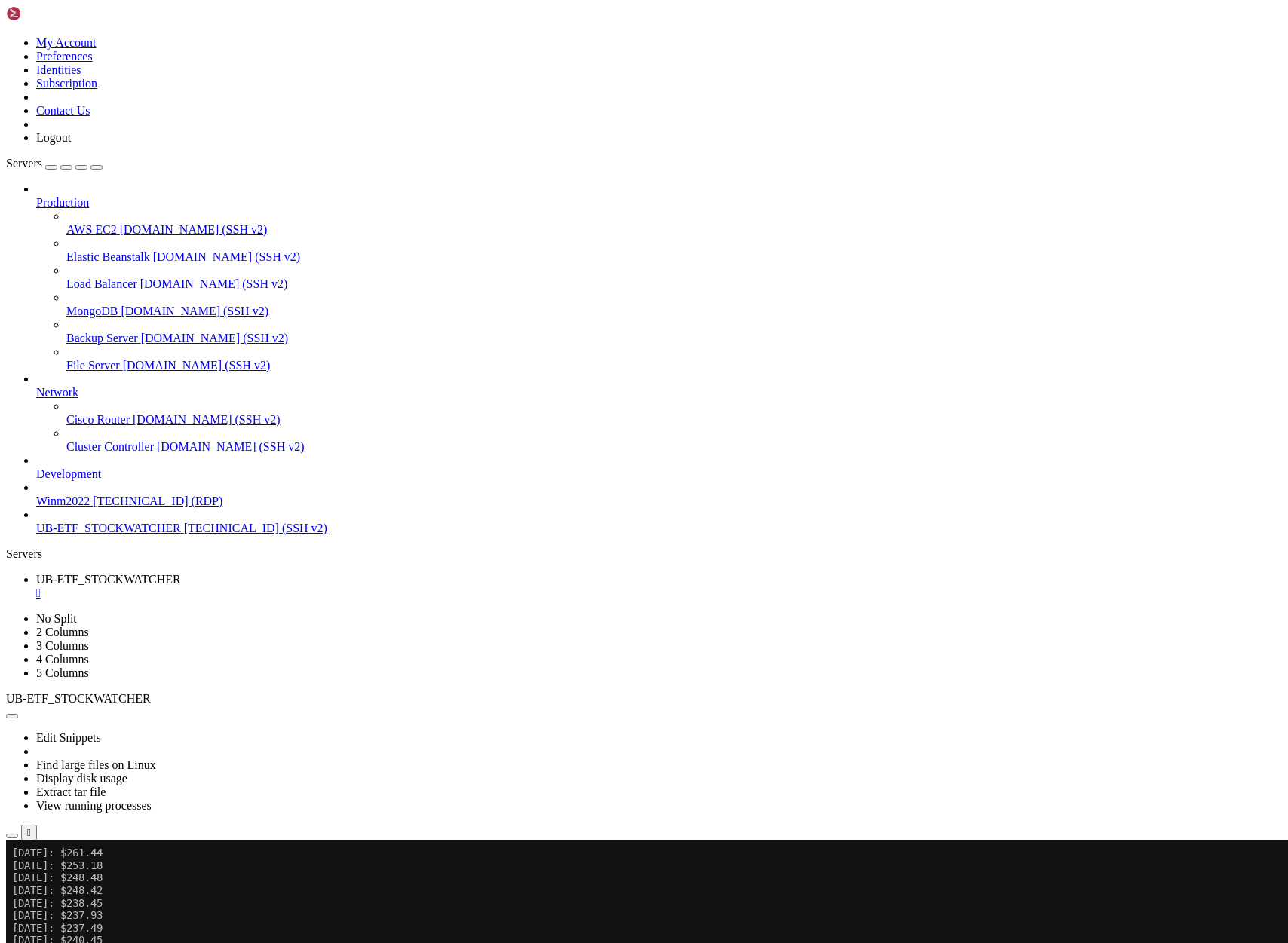
scroll to position [3072, 0]
drag, startPoint x: 310, startPoint y: 1671, endPoint x: 272, endPoint y: 1344, distance: 329.2
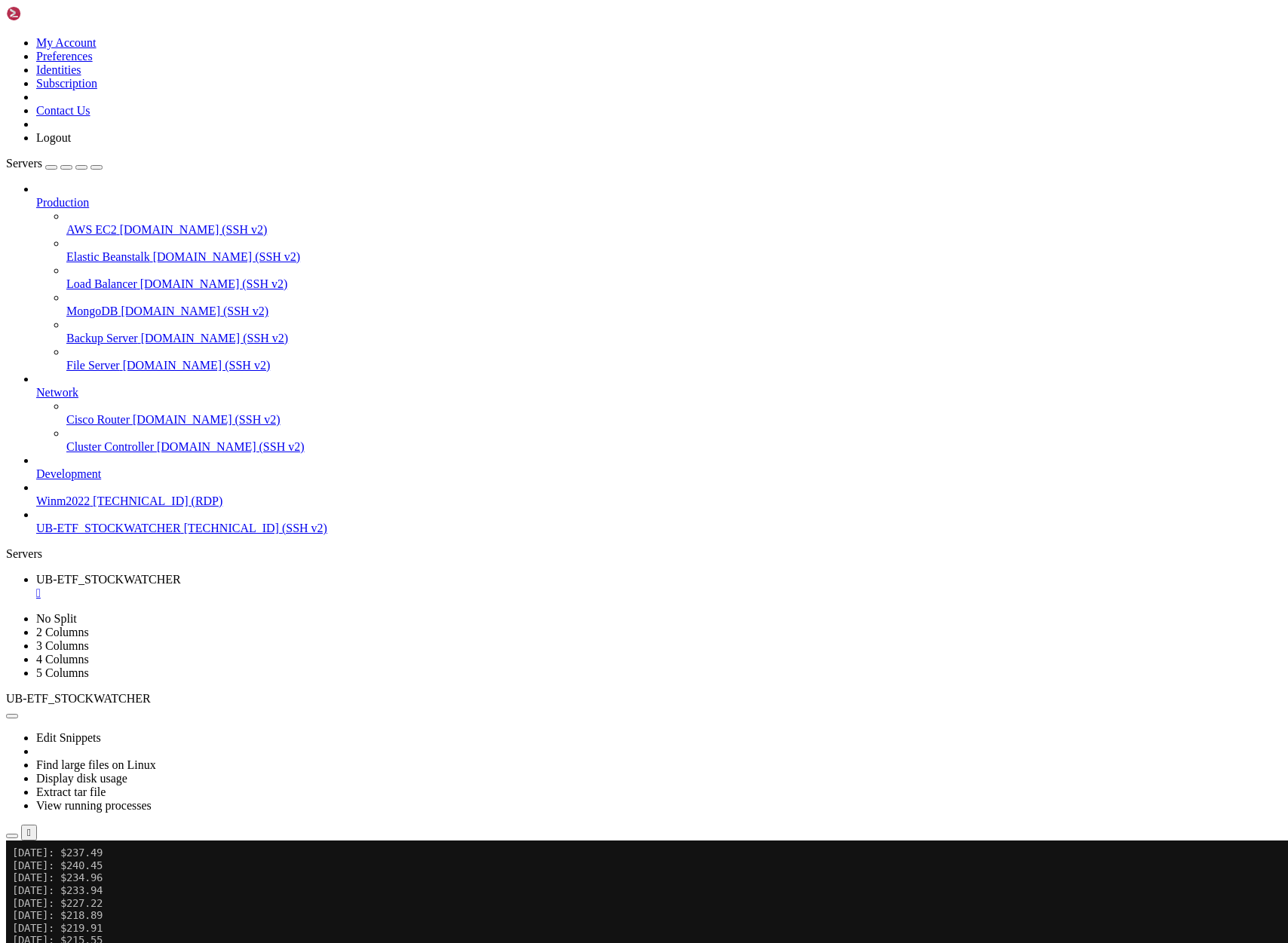
drag, startPoint x: 230, startPoint y: 1664, endPoint x: 272, endPoint y: 1305, distance: 361.4
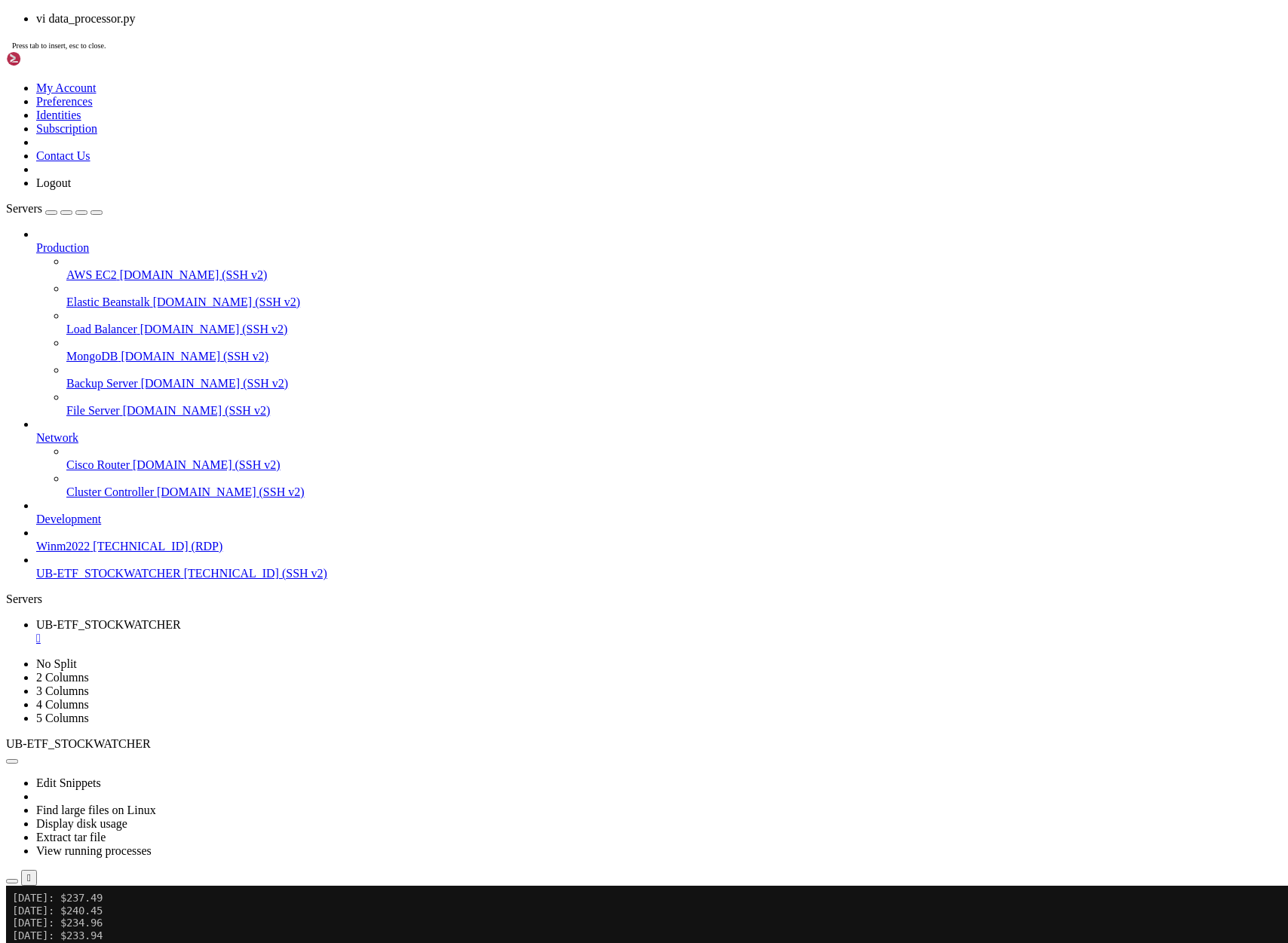
drag, startPoint x: 597, startPoint y: 876, endPoint x: 409, endPoint y: 809, distance: 199.6
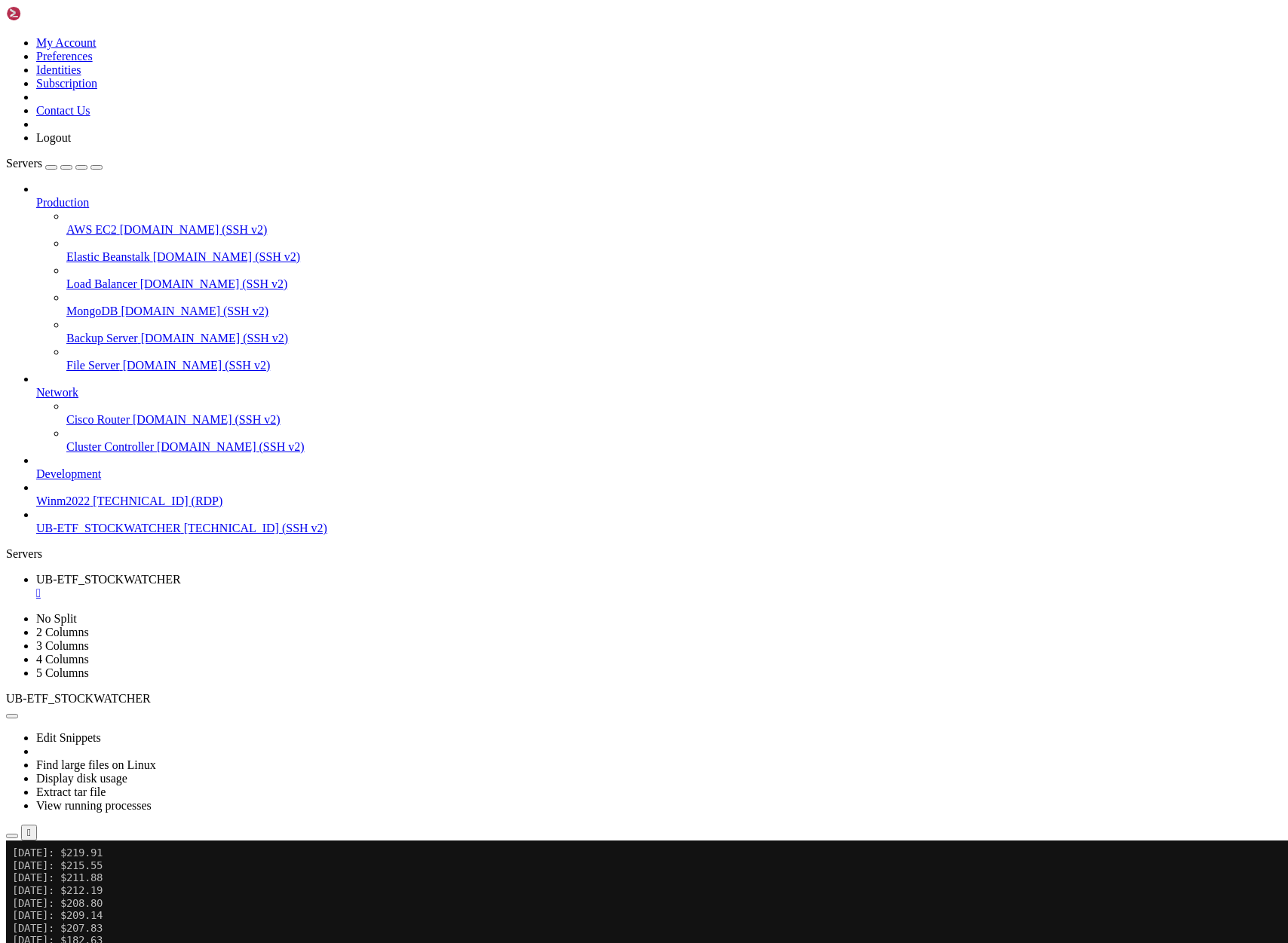
scroll to position [3334, 0]
drag, startPoint x: 265, startPoint y: 1666, endPoint x: 271, endPoint y: 1546, distance: 120.1
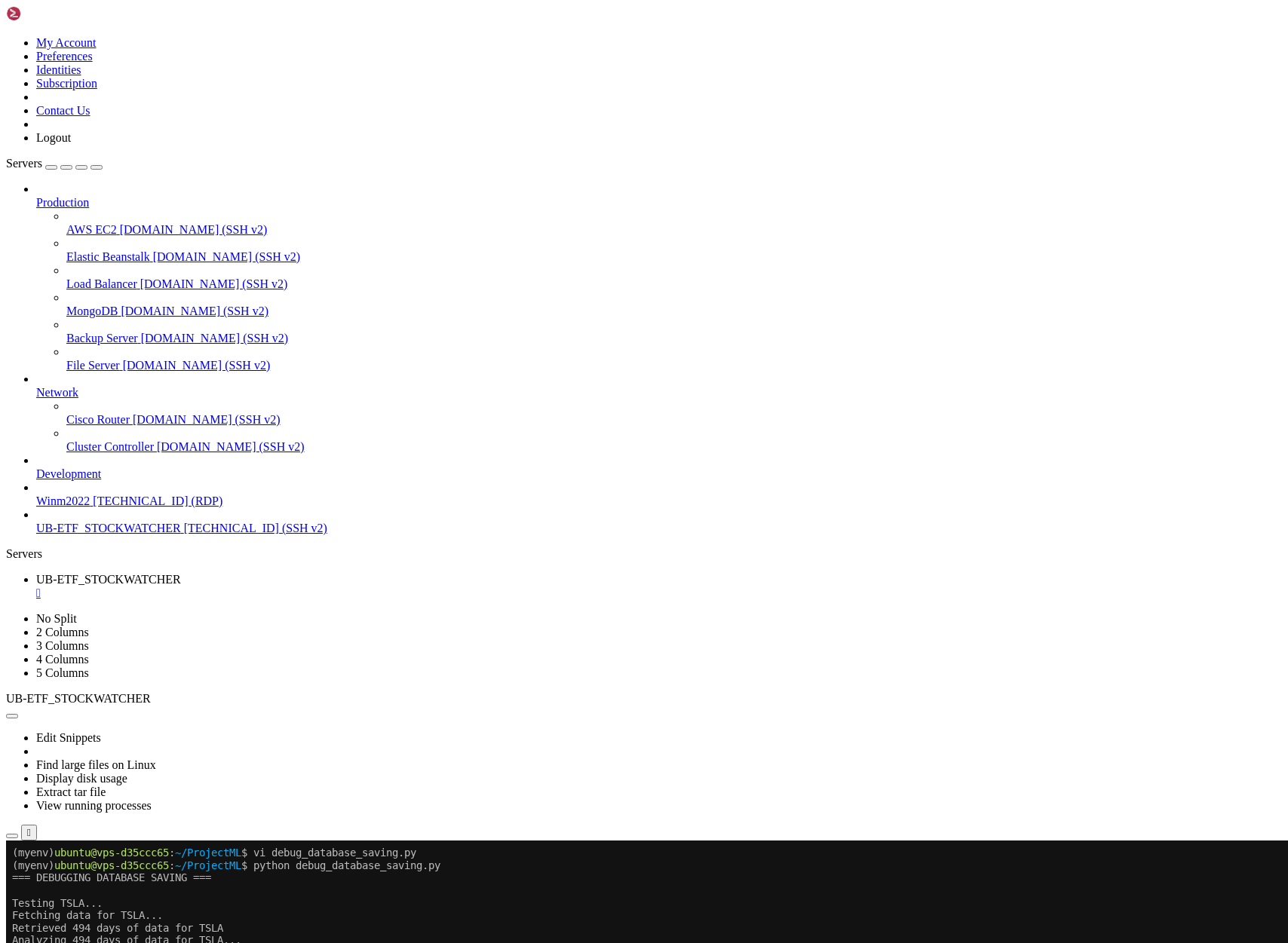
drag, startPoint x: 220, startPoint y: 1665, endPoint x: 273, endPoint y: 1469, distance: 203.0
click at [12, 840] on div at bounding box center [9, 840] width 6 height 0
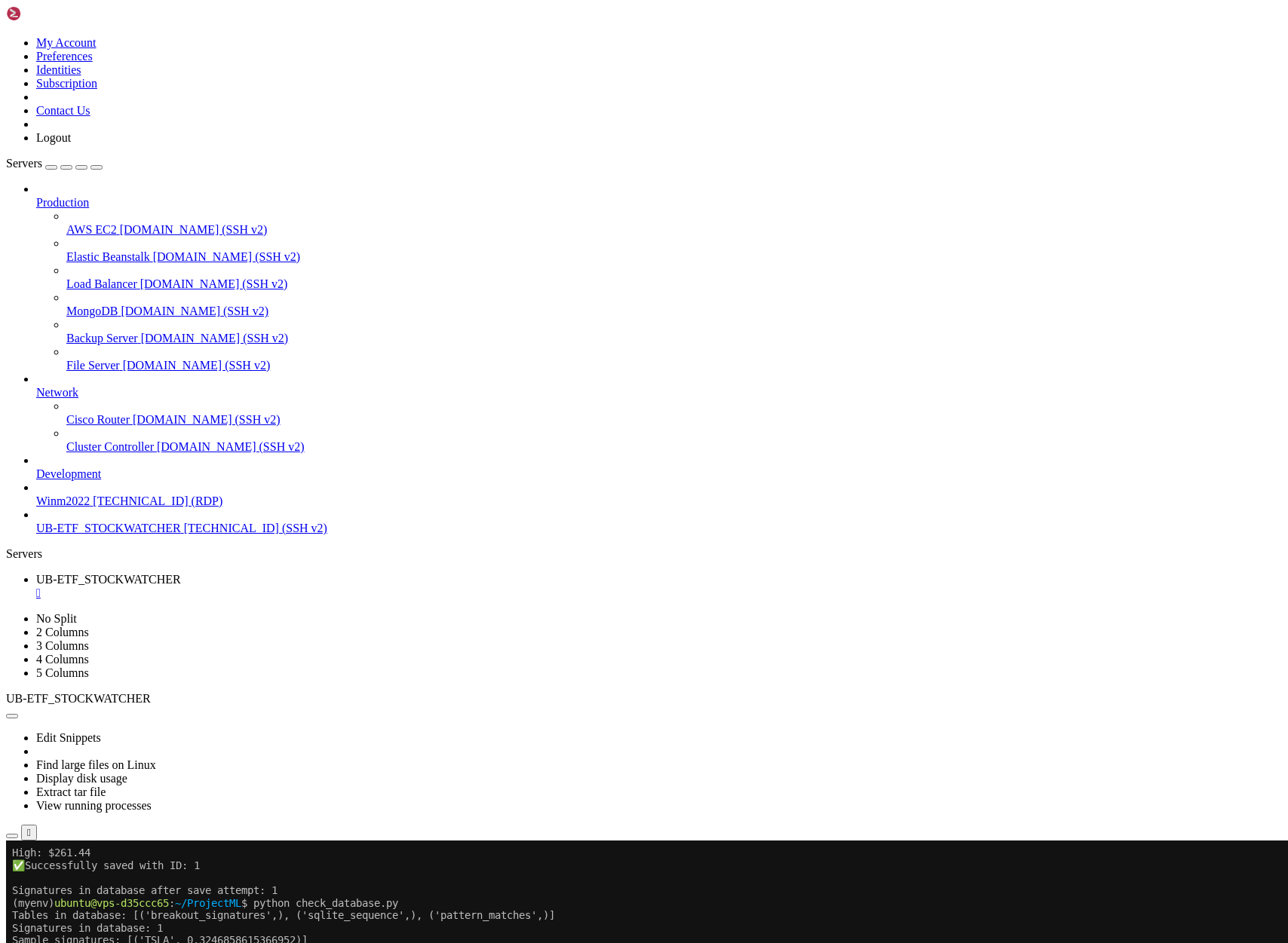
drag, startPoint x: 250, startPoint y: 1666, endPoint x: 275, endPoint y: 1531, distance: 137.3
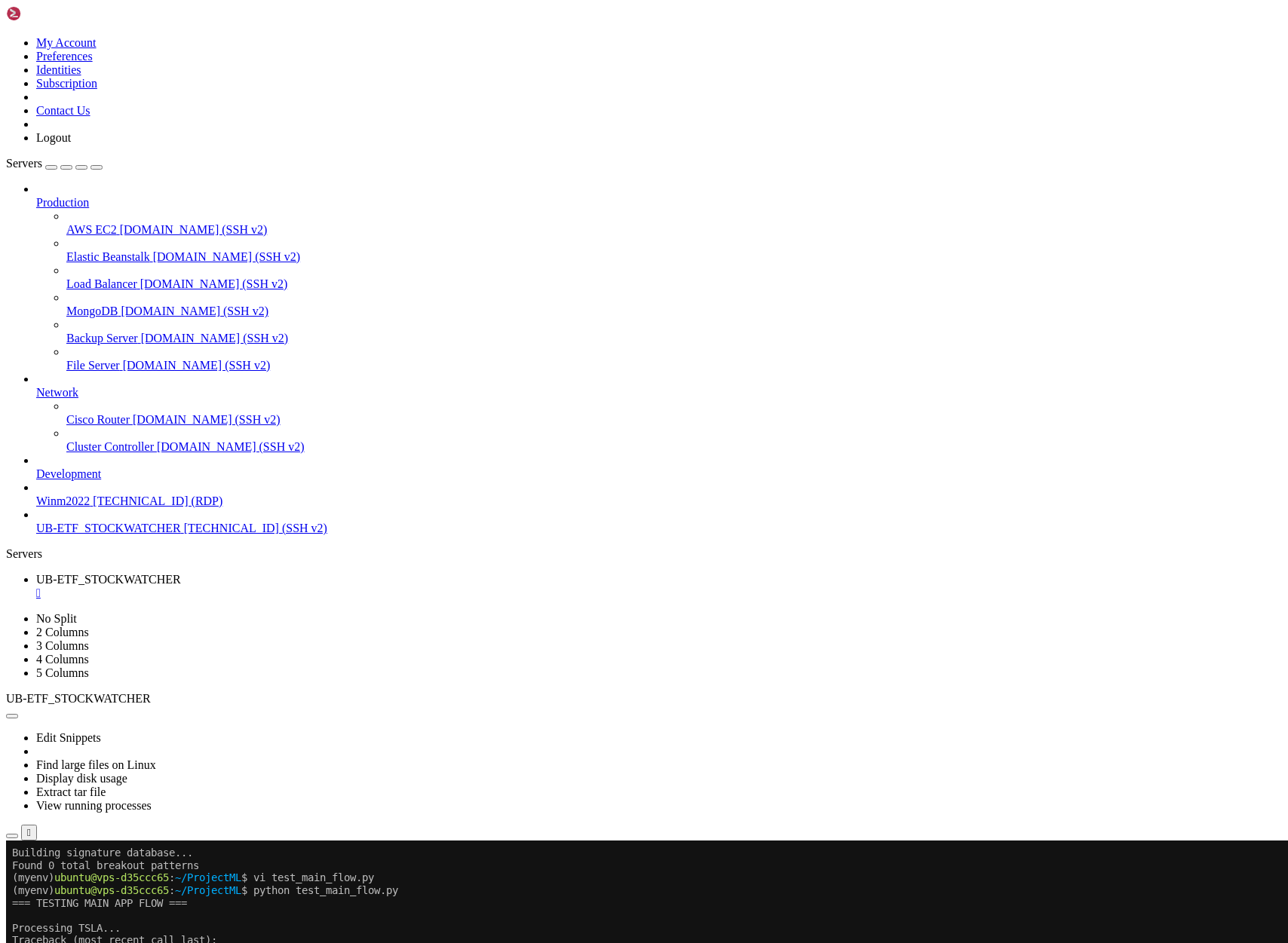
scroll to position [4036, 0]
drag, startPoint x: 274, startPoint y: 1532, endPoint x: 313, endPoint y: 1664, distance: 137.6
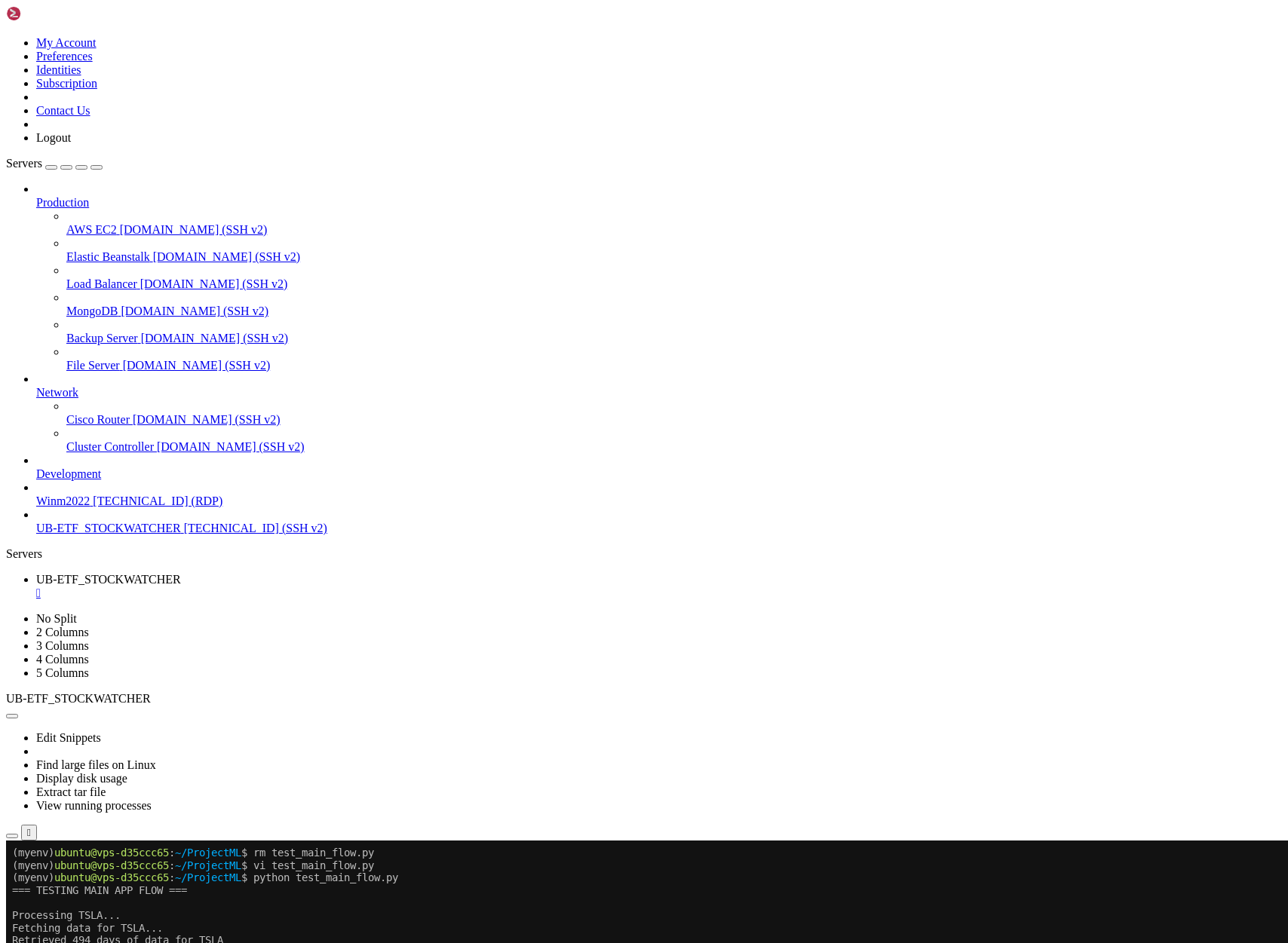
scroll to position [4250, 0]
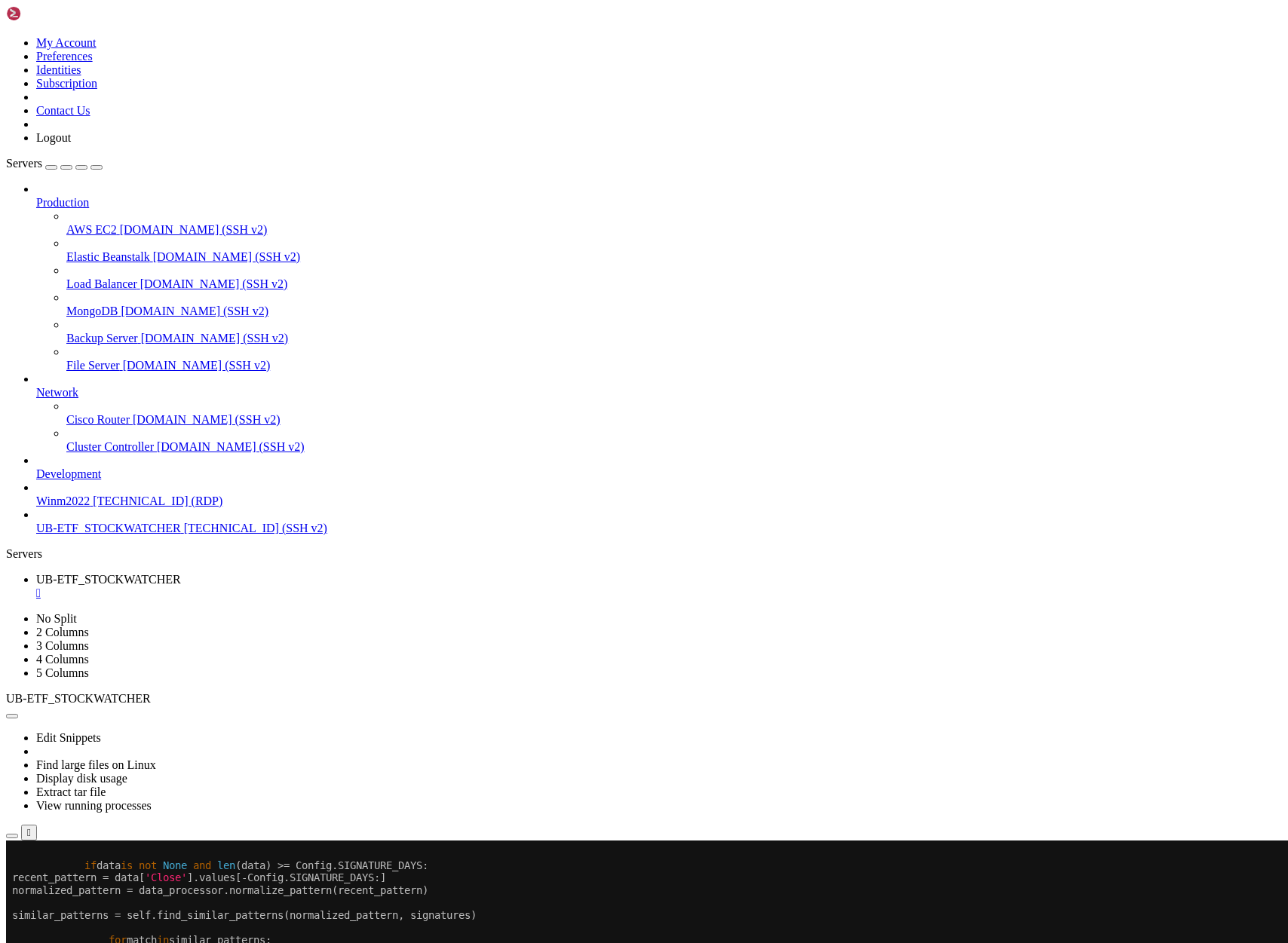
drag, startPoint x: 459, startPoint y: 1260, endPoint x: 466, endPoint y: 1252, distance: 10.6
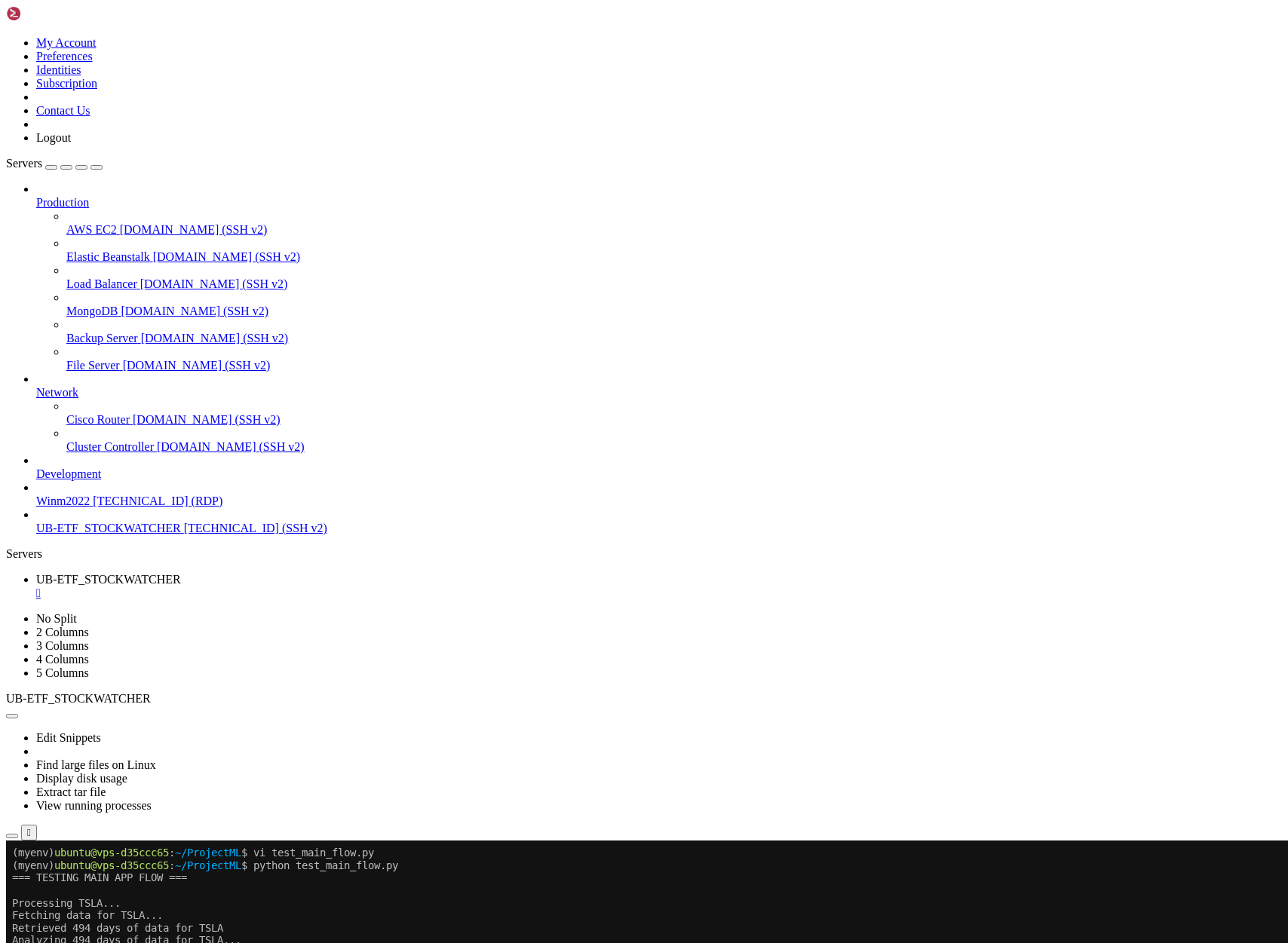
scroll to position [4262, 0]
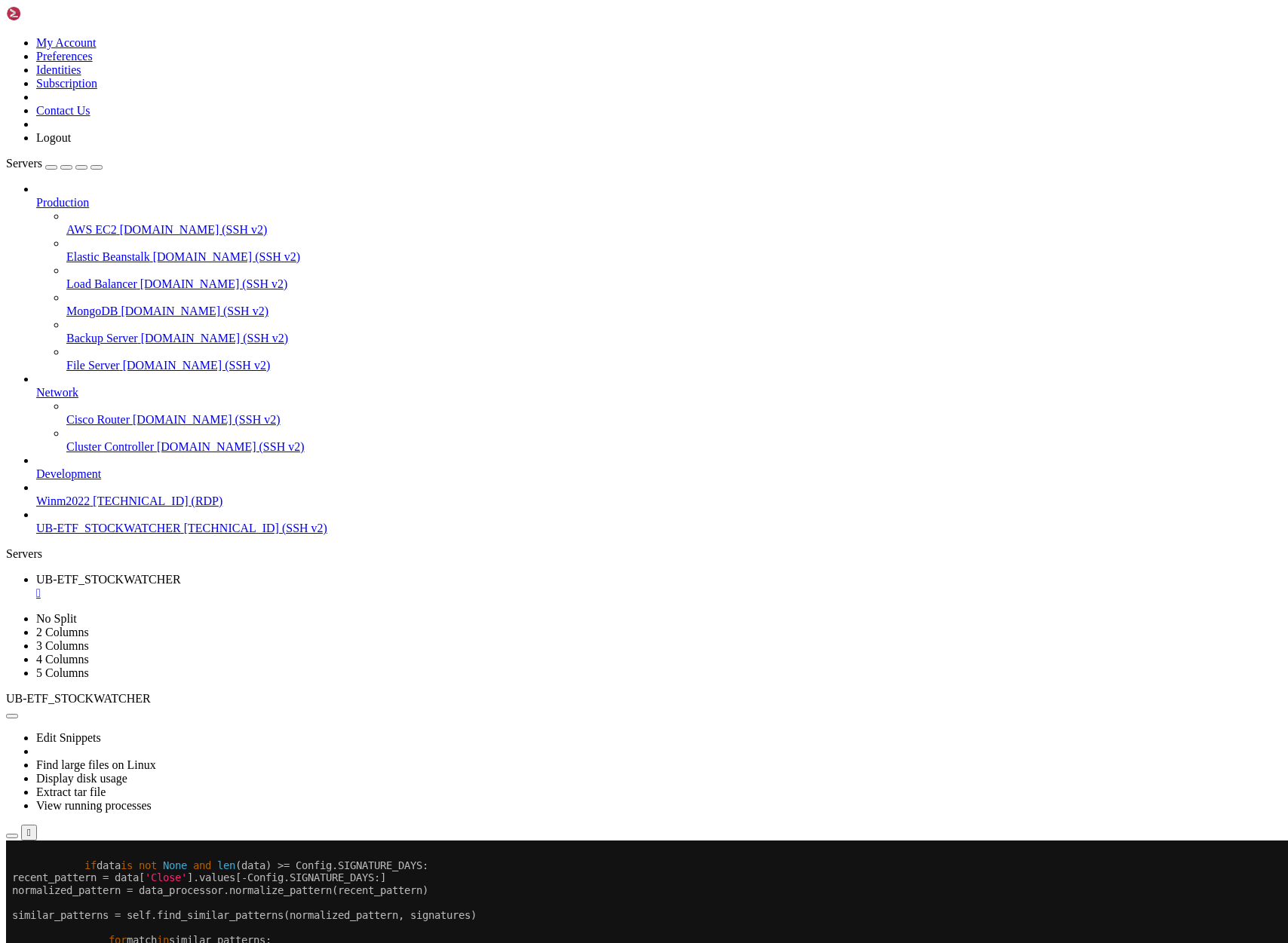
scroll to position [4275, 0]
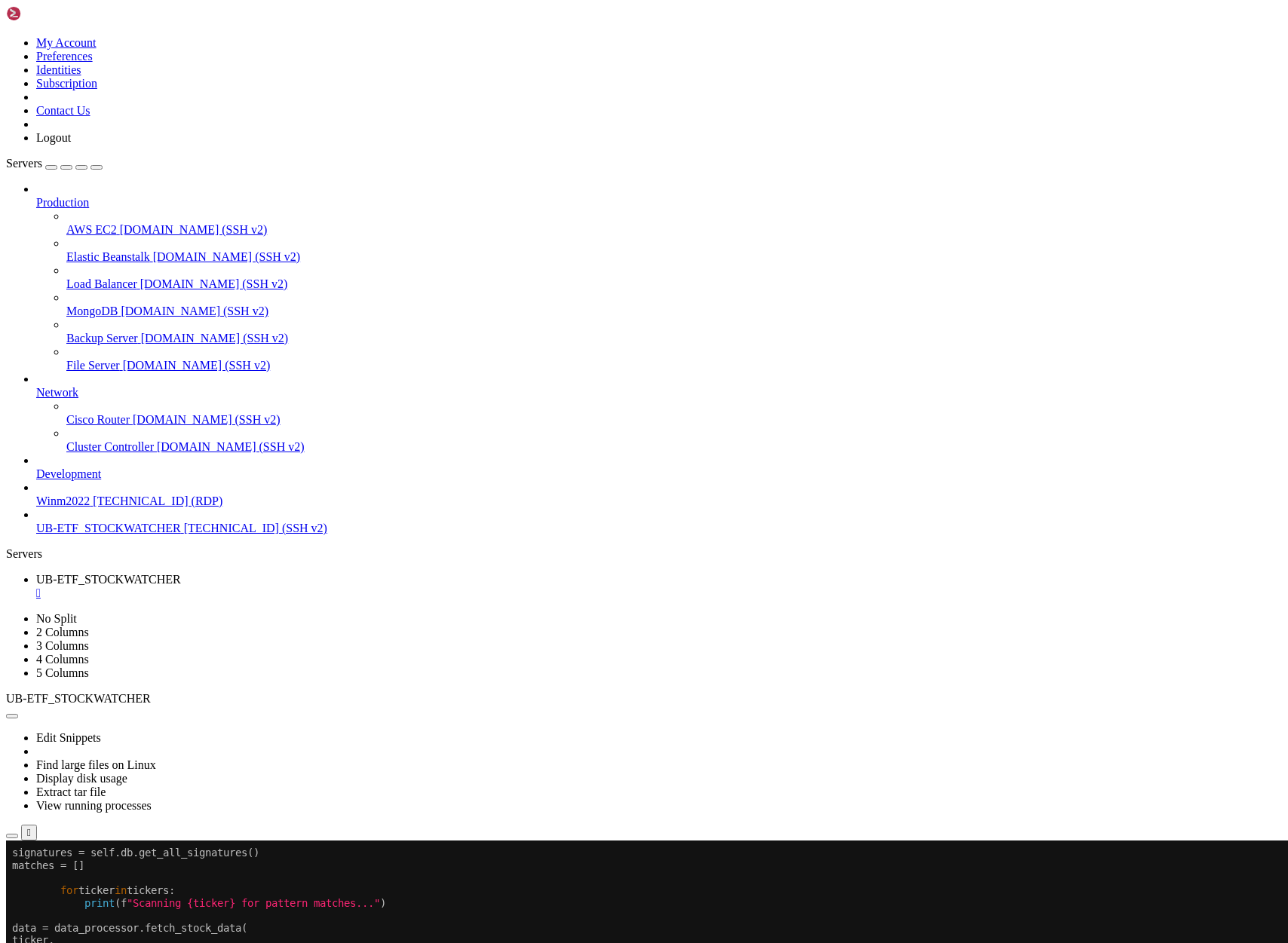
click at [12, 840] on div at bounding box center [9, 840] width 6 height 0
drag, startPoint x: 273, startPoint y: 1594, endPoint x: 305, endPoint y: 1662, distance: 75.2
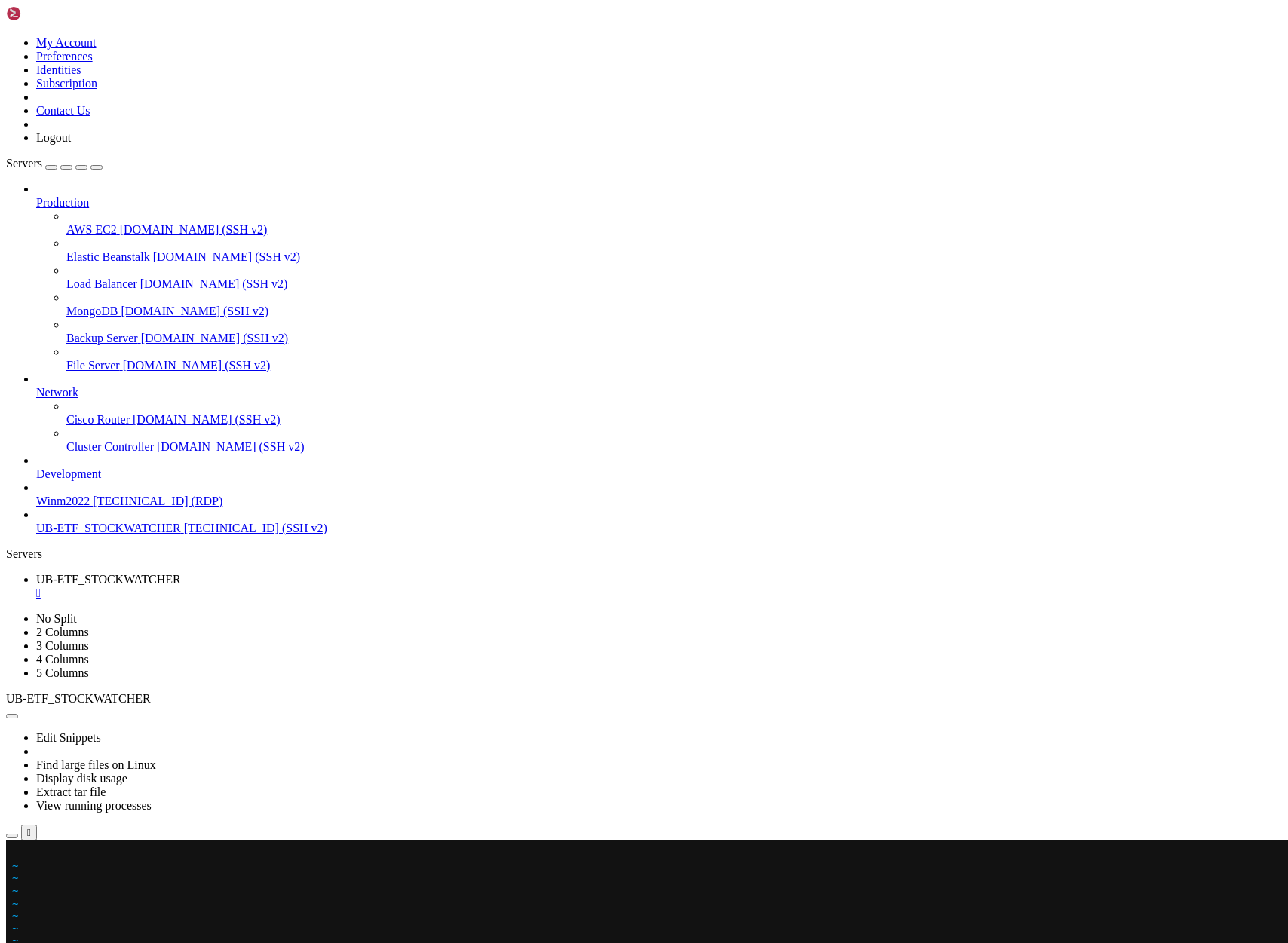
scroll to position [4476, 0]
click at [16, 853] on x-row at bounding box center [555, 853] width 1085 height 12
click at [12, 840] on div at bounding box center [9, 840] width 6 height 0
click at [17, 854] on x-row at bounding box center [555, 853] width 1085 height 12
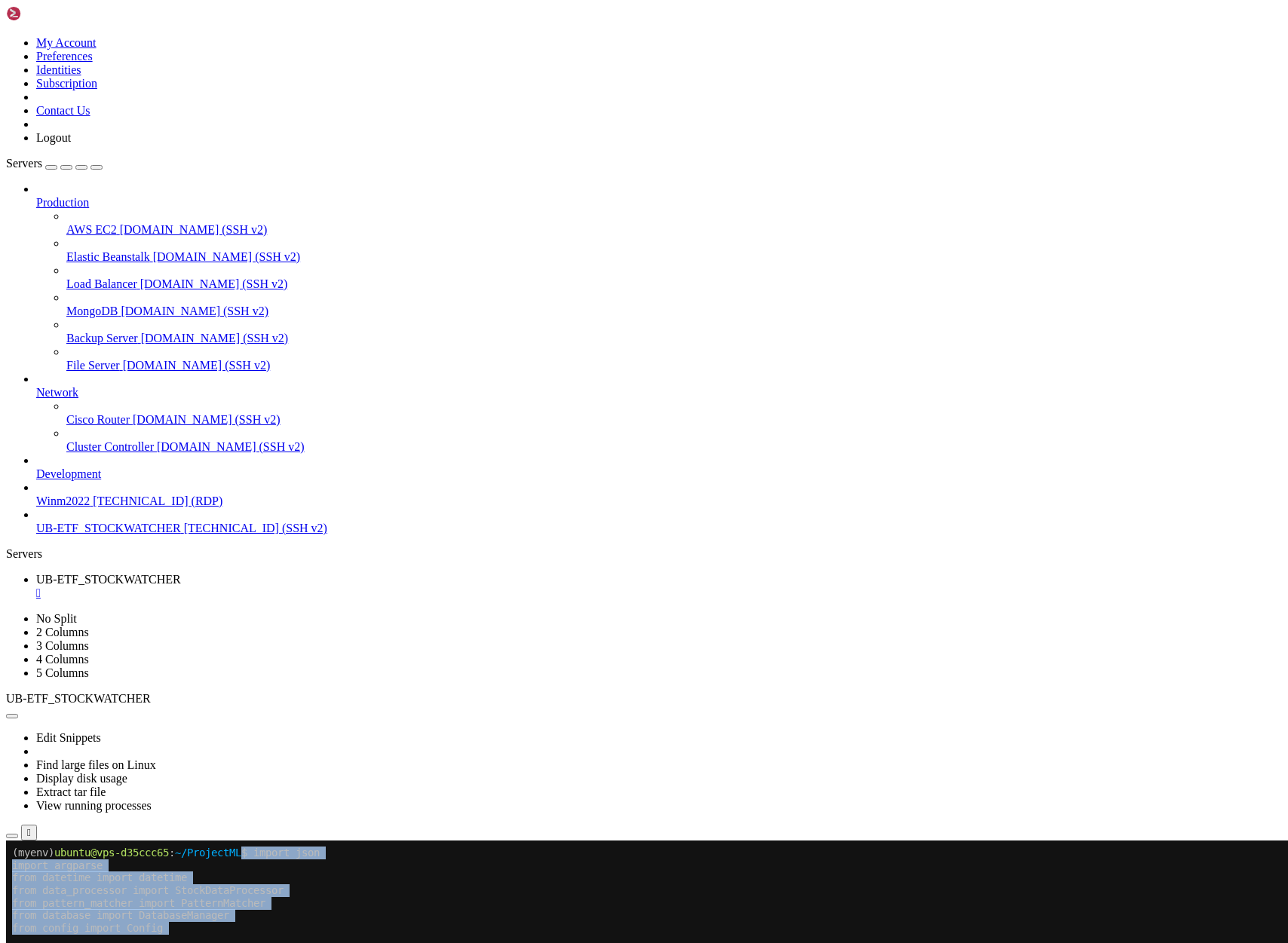
scroll to position [5390, 0]
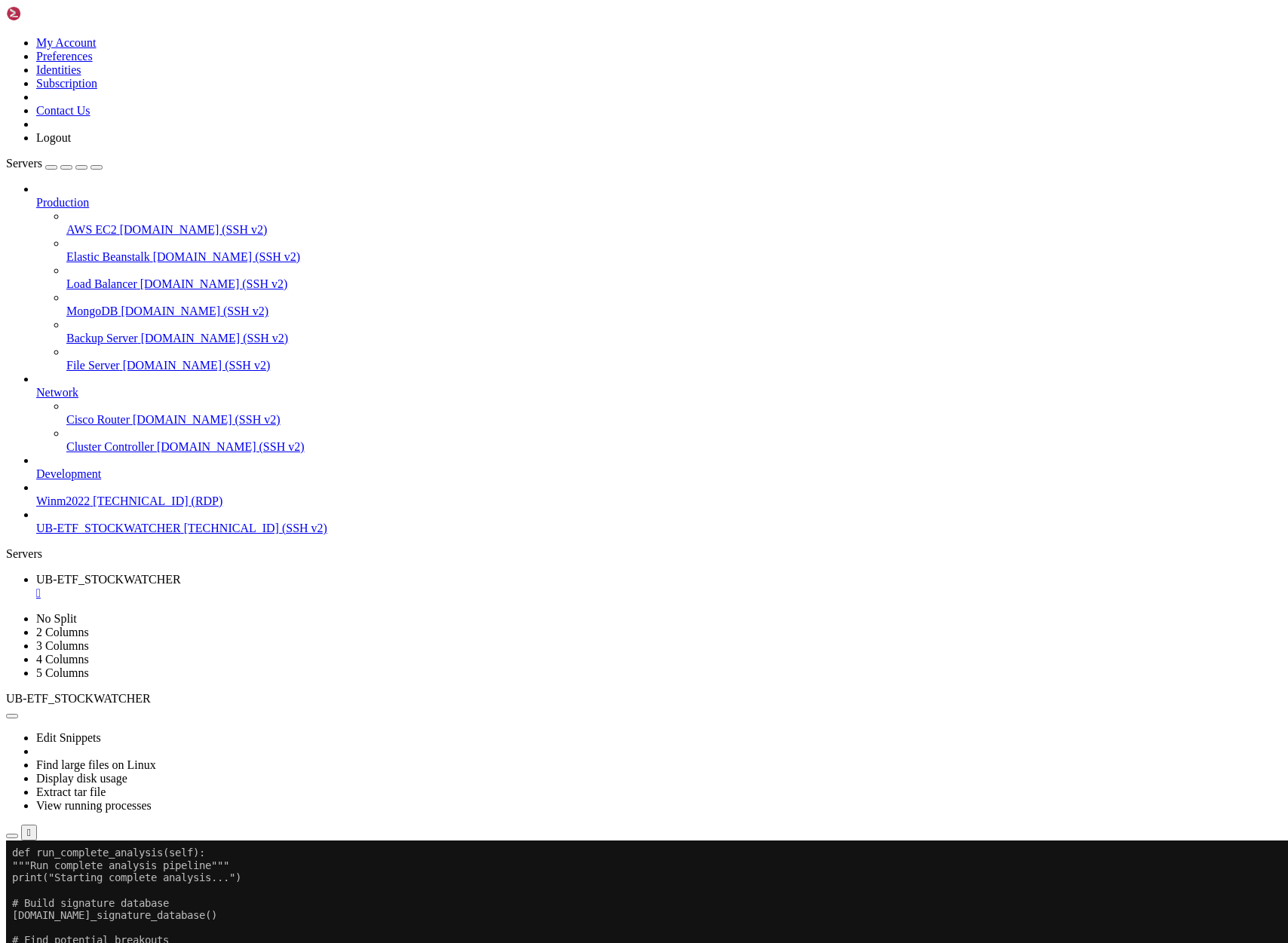
scroll to position [0, 0]
drag, startPoint x: 283, startPoint y: 1266, endPoint x: 274, endPoint y: 952, distance: 314.1
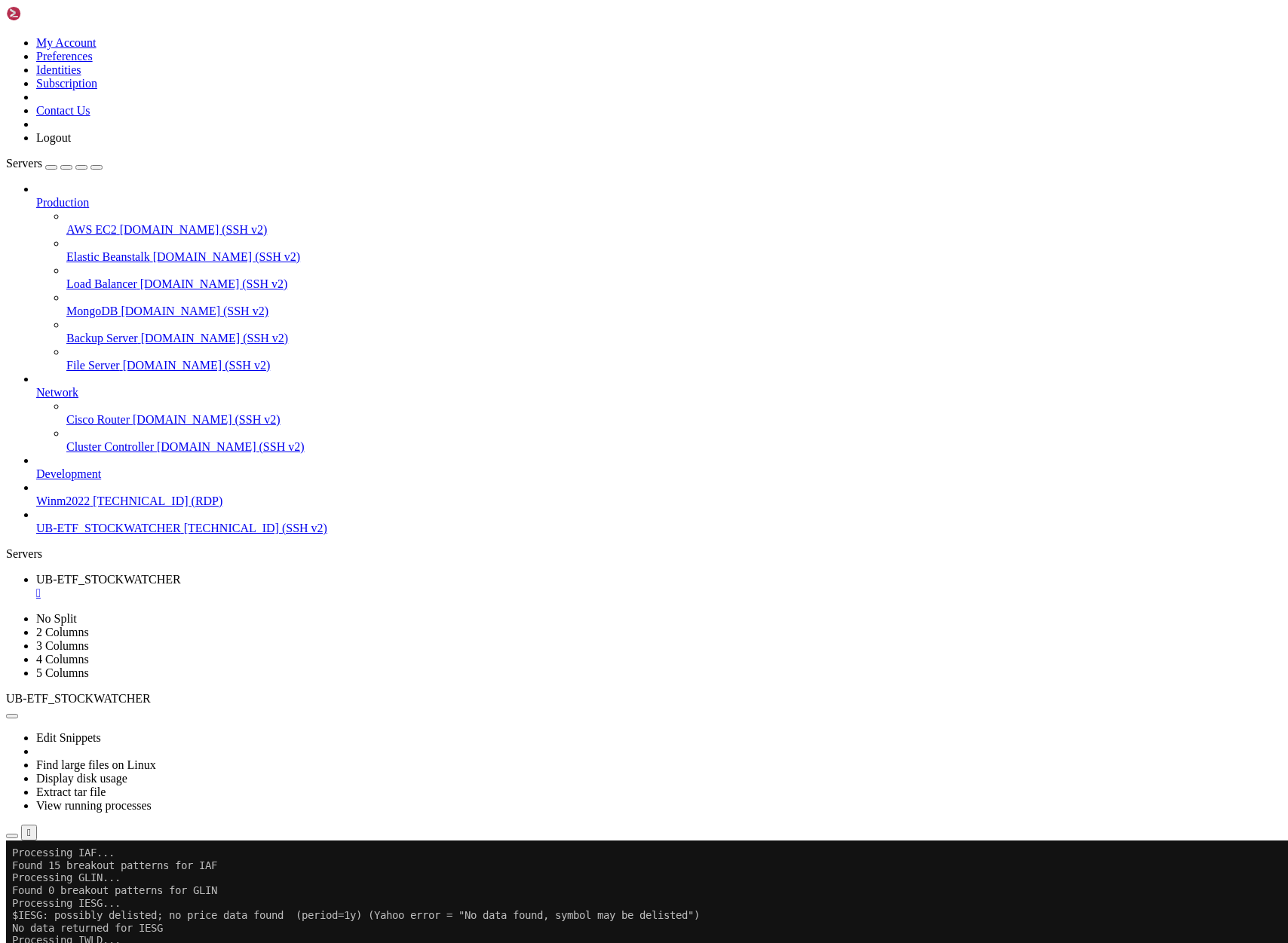
drag, startPoint x: 12, startPoint y: 1368, endPoint x: 152, endPoint y: 1422, distance: 150.1
drag, startPoint x: 12, startPoint y: 1367, endPoint x: 393, endPoint y: 1663, distance: 482.5
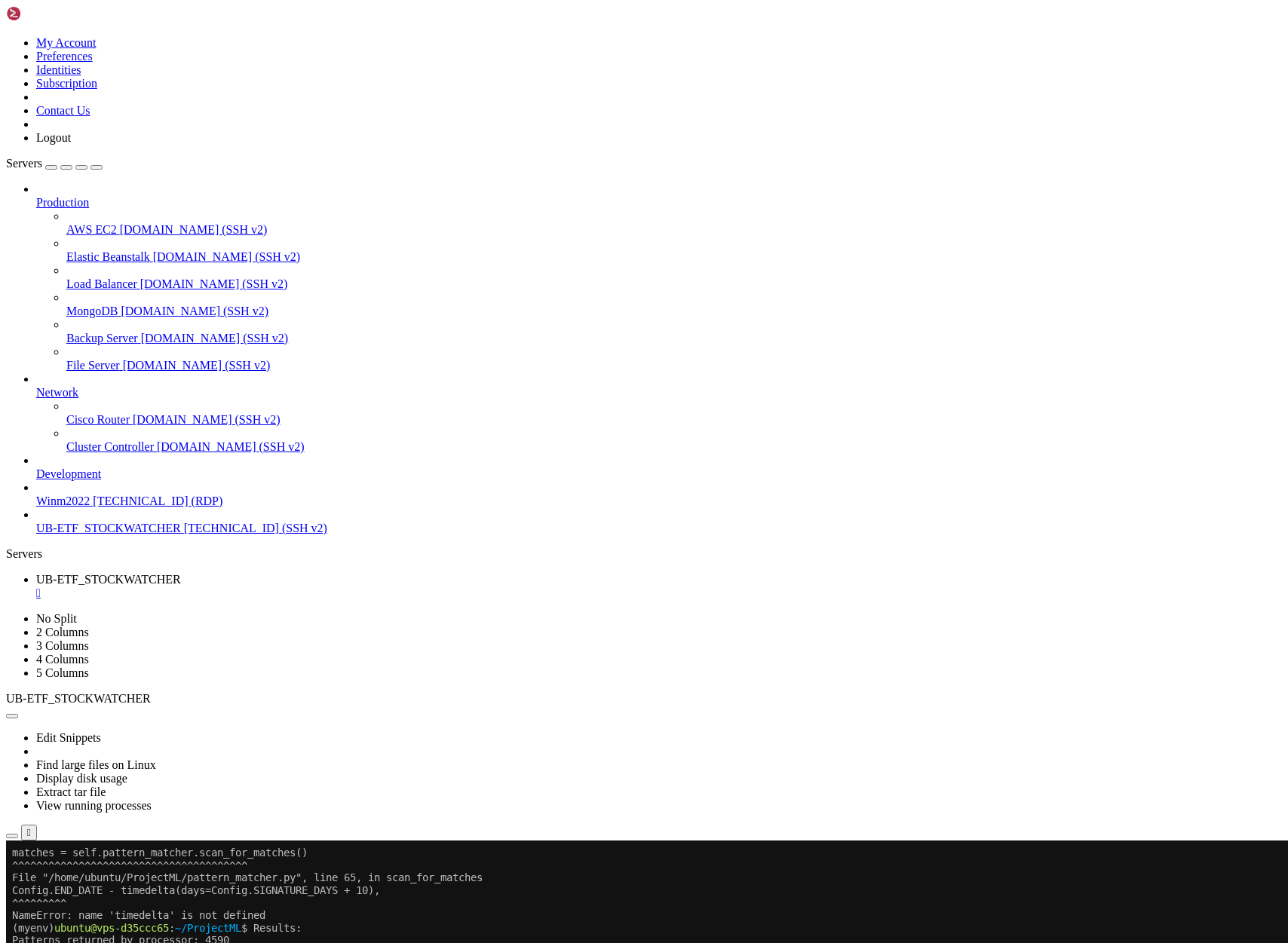
scroll to position [13050, 0]
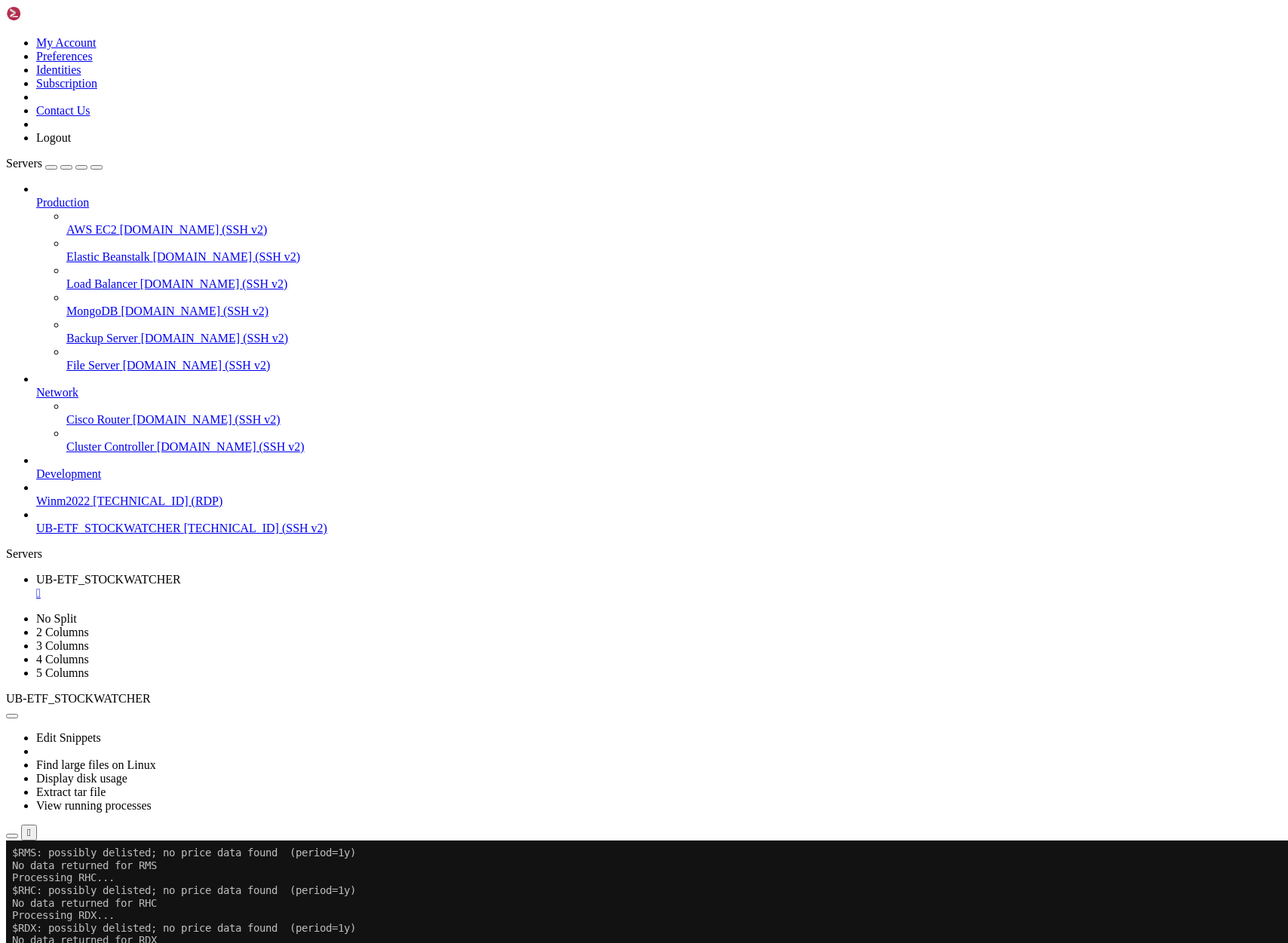
scroll to position [7346, 0]
drag, startPoint x: 30, startPoint y: 1313, endPoint x: 394, endPoint y: 1505, distance: 411.5
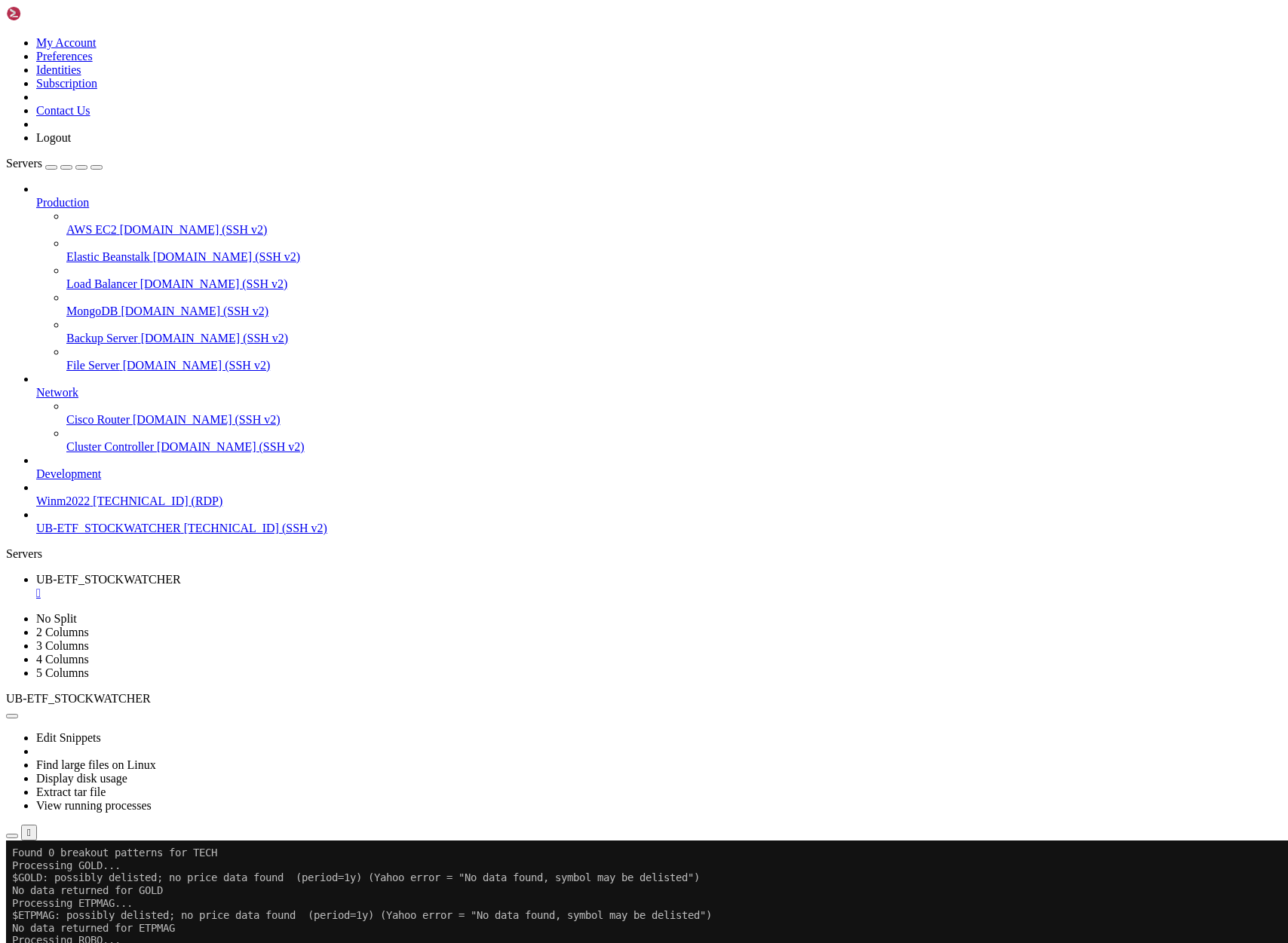
scroll to position [10129, 0]
drag, startPoint x: 335, startPoint y: 1665, endPoint x: 12, endPoint y: 1328, distance: 466.8
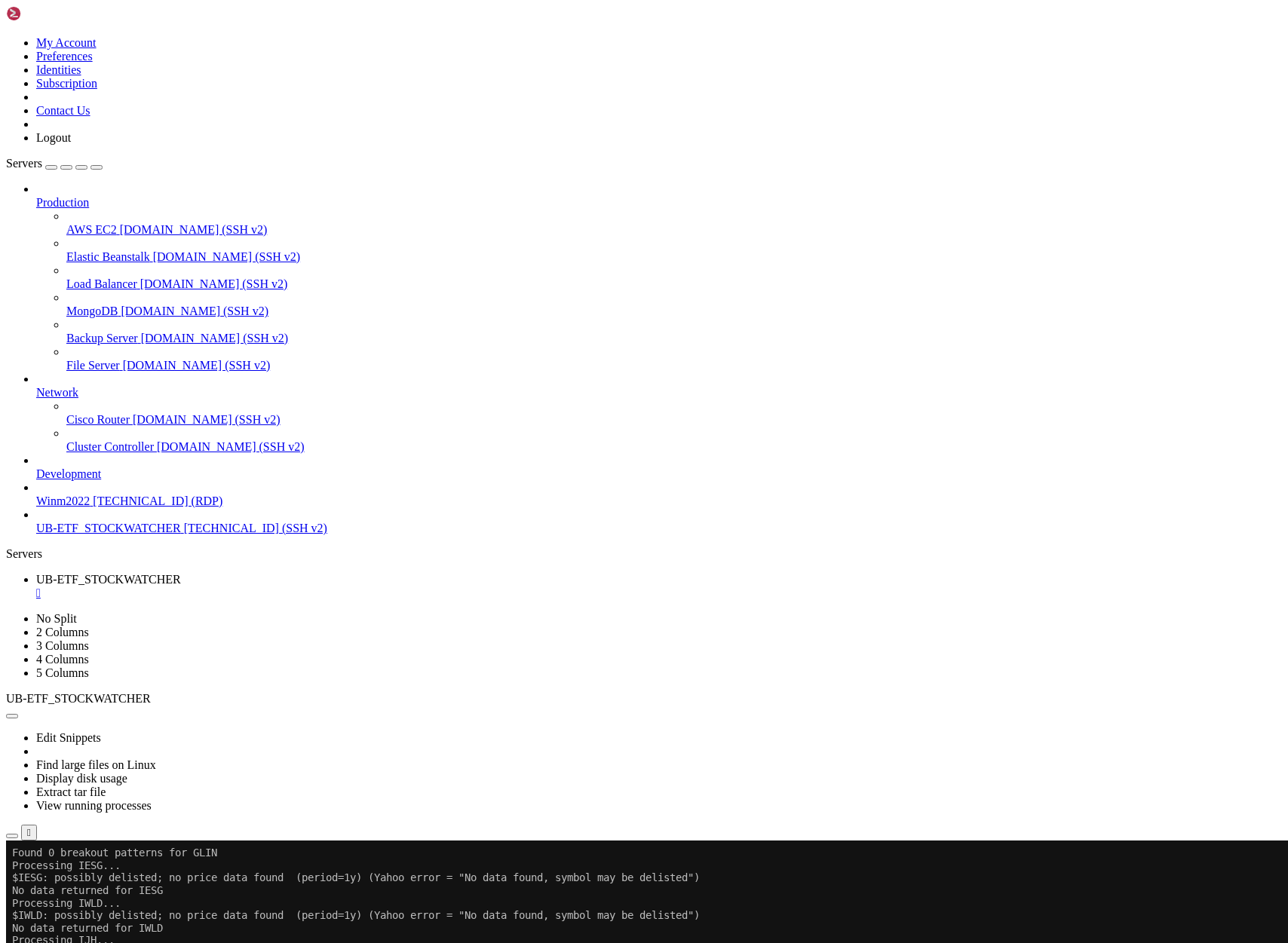
scroll to position [11884, 0]
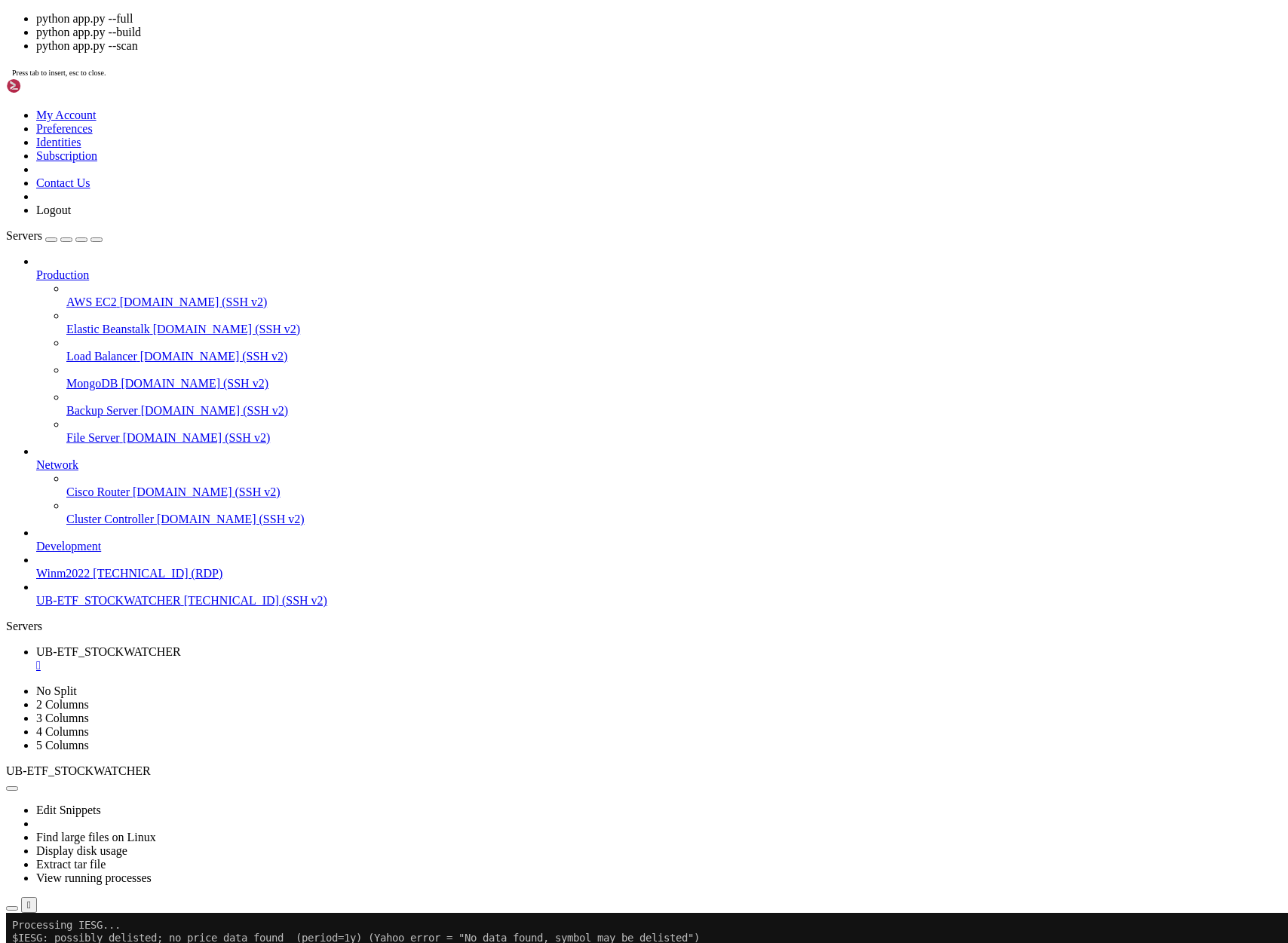
scroll to position [11922, 0]
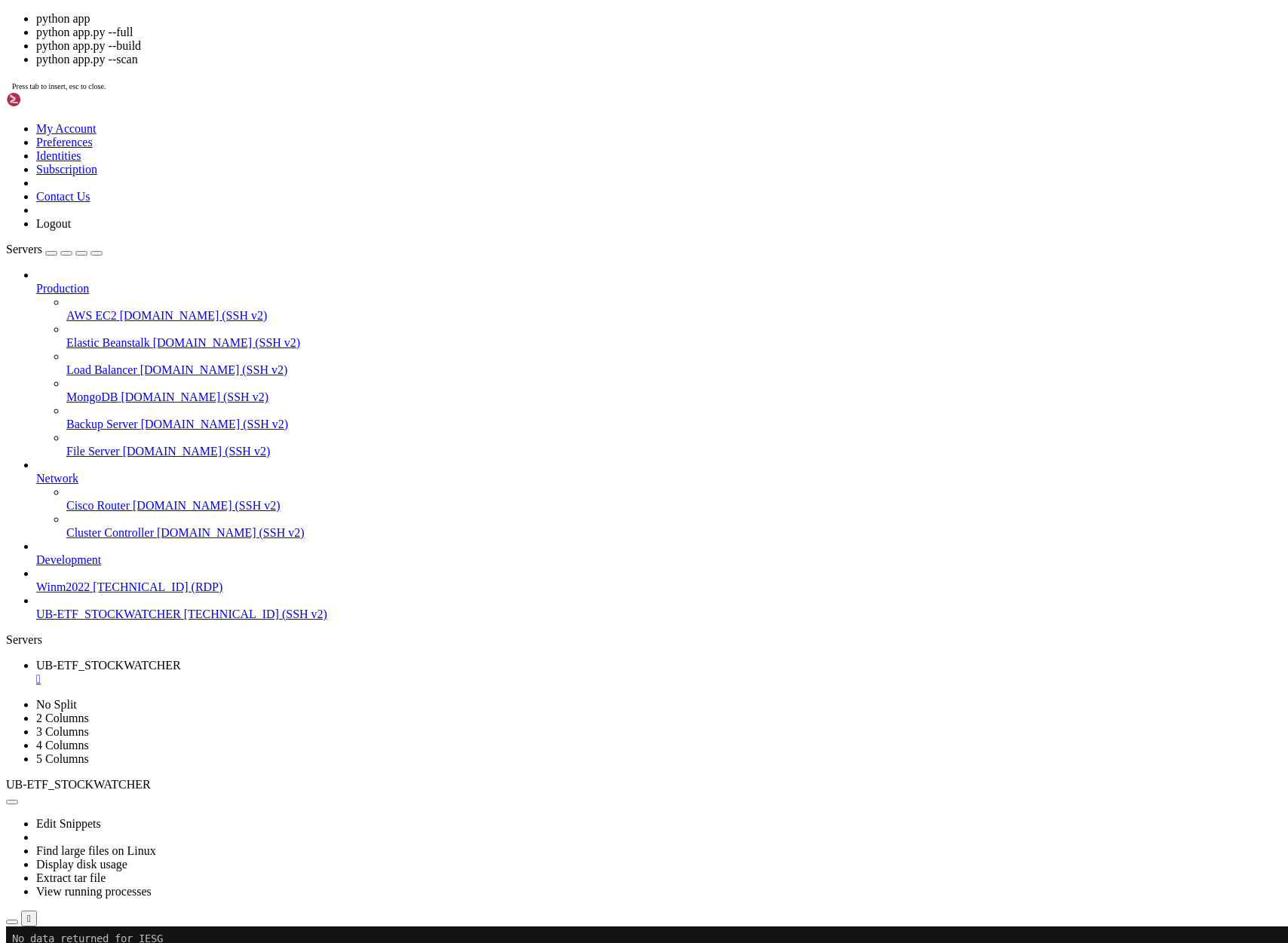
drag, startPoint x: 613, startPoint y: 877, endPoint x: 432, endPoint y: 807, distance: 194.1
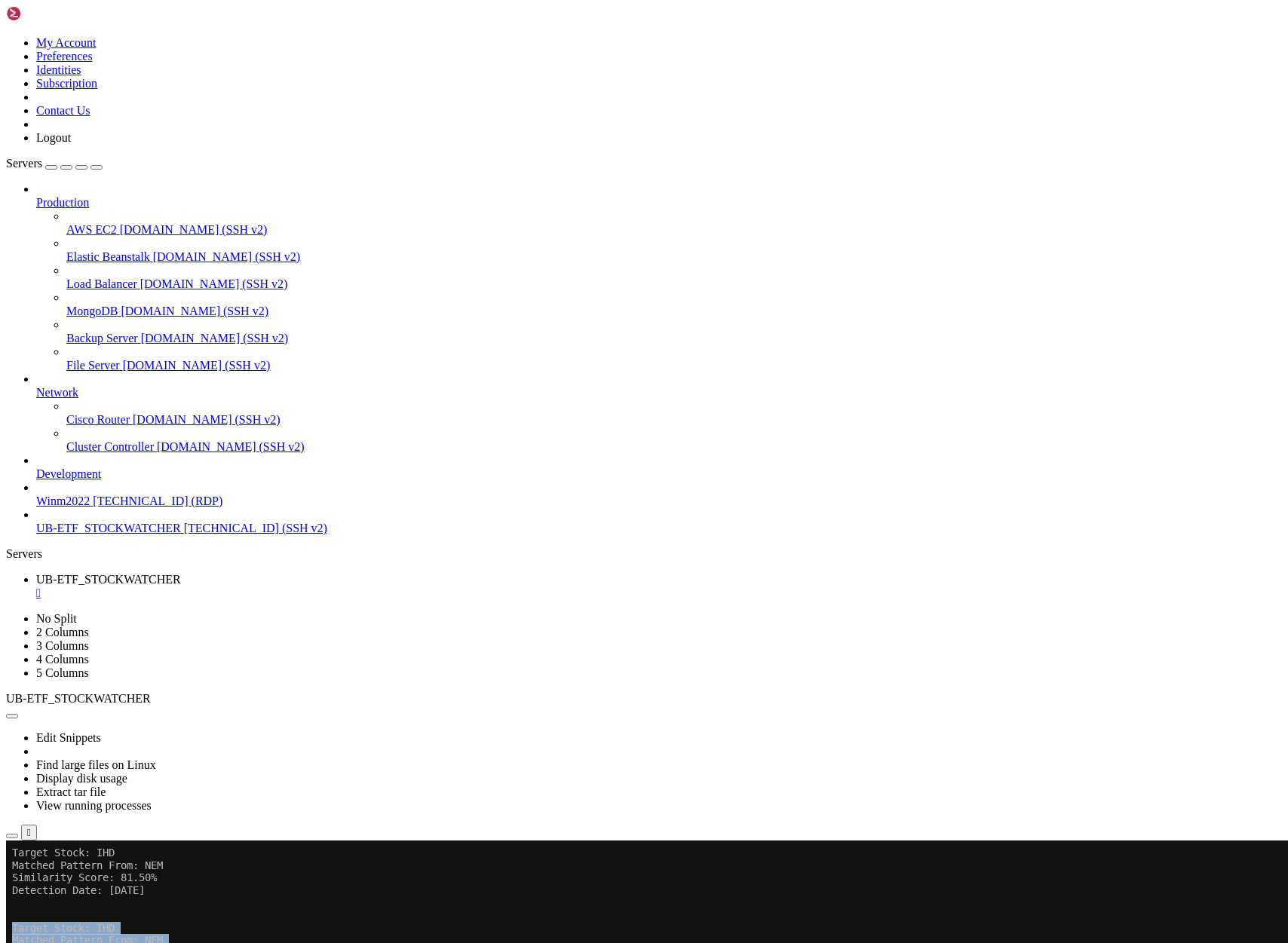
scroll to position [23037245, 0]
drag, startPoint x: 12, startPoint y: 1040, endPoint x: 177, endPoint y: 1679, distance: 660.0
